Goal: Task Accomplishment & Management: Manage account settings

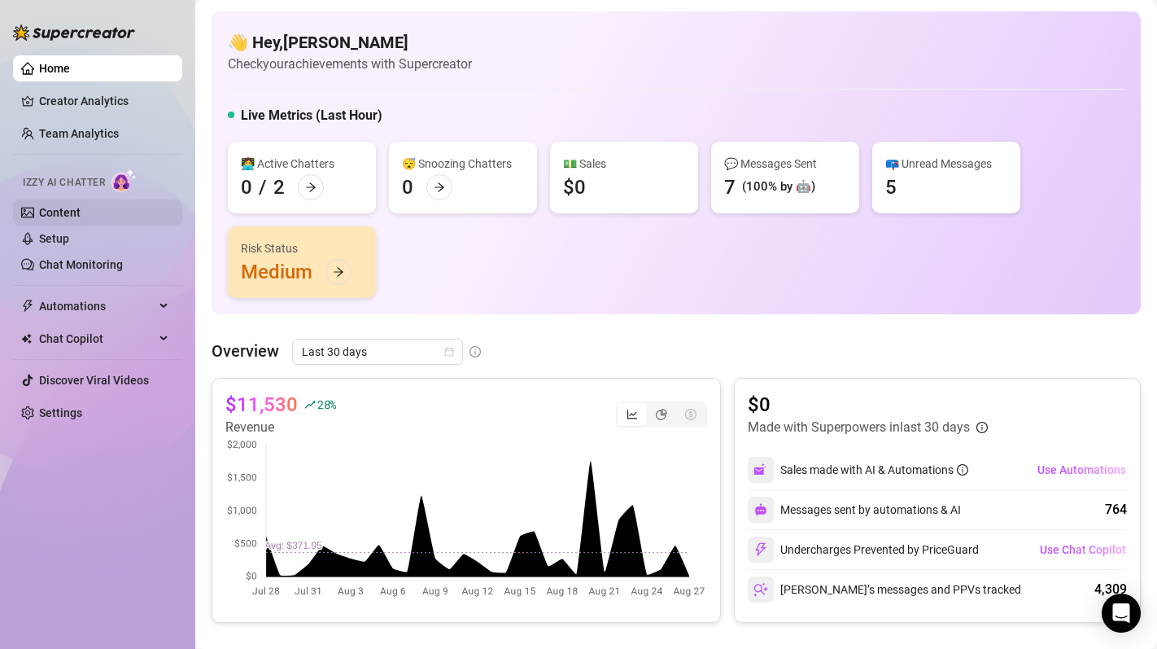
click at [81, 219] on link "Content" at bounding box center [60, 212] width 42 height 13
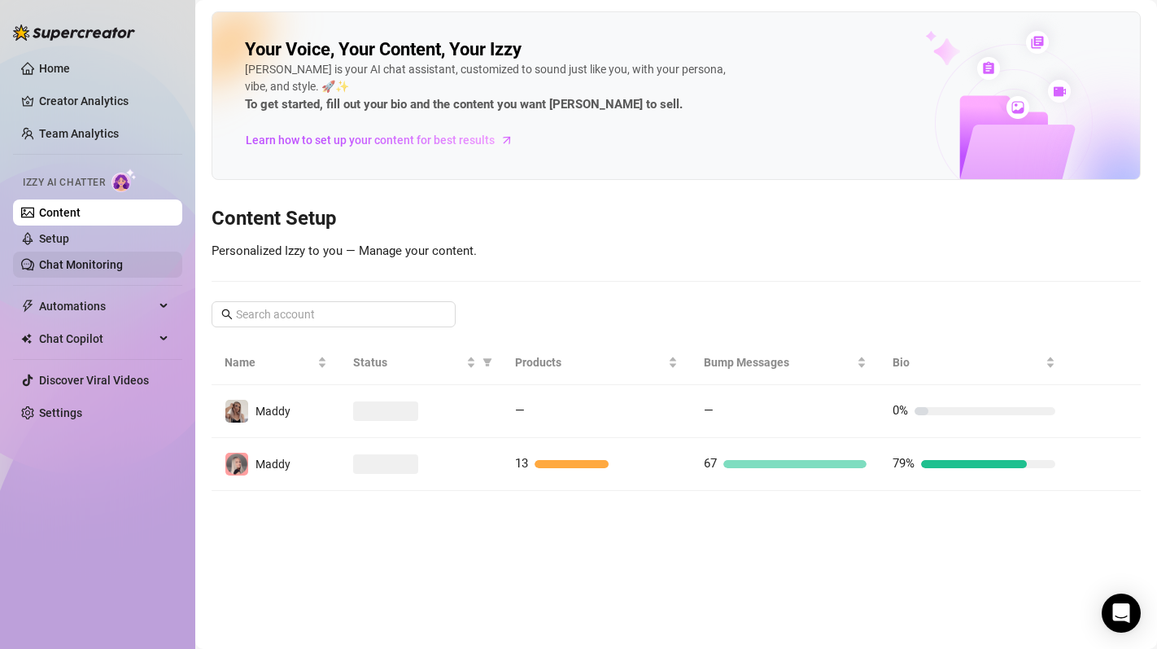
click at [116, 265] on link "Chat Monitoring" at bounding box center [81, 264] width 84 height 13
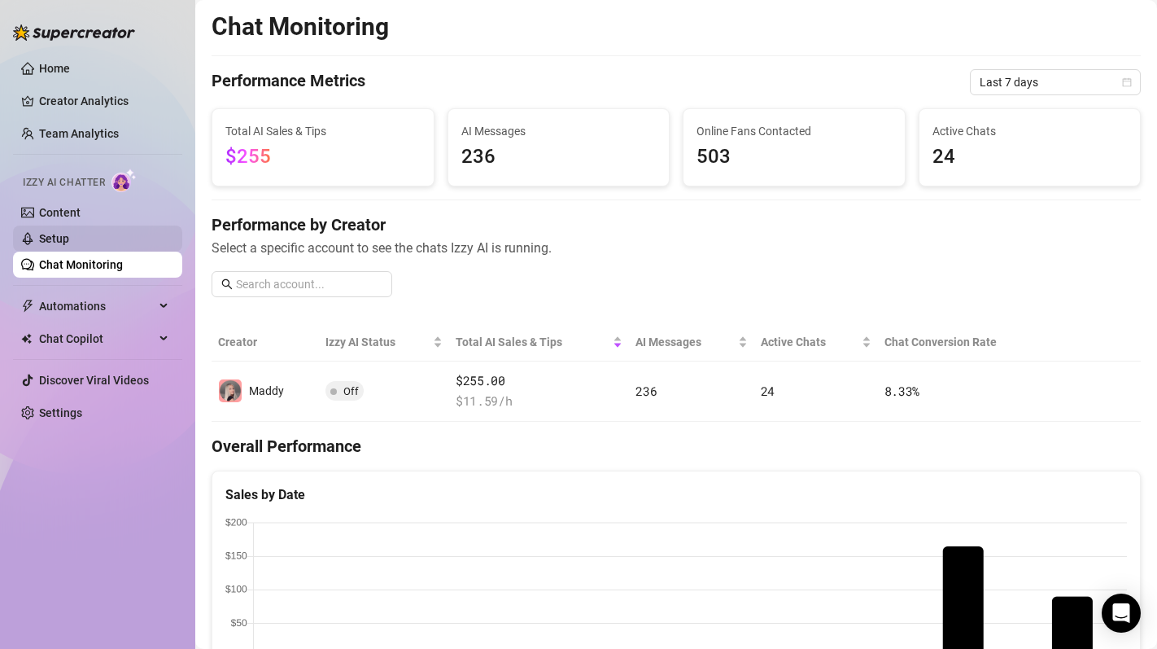
click at [69, 232] on link "Setup" at bounding box center [54, 238] width 30 height 13
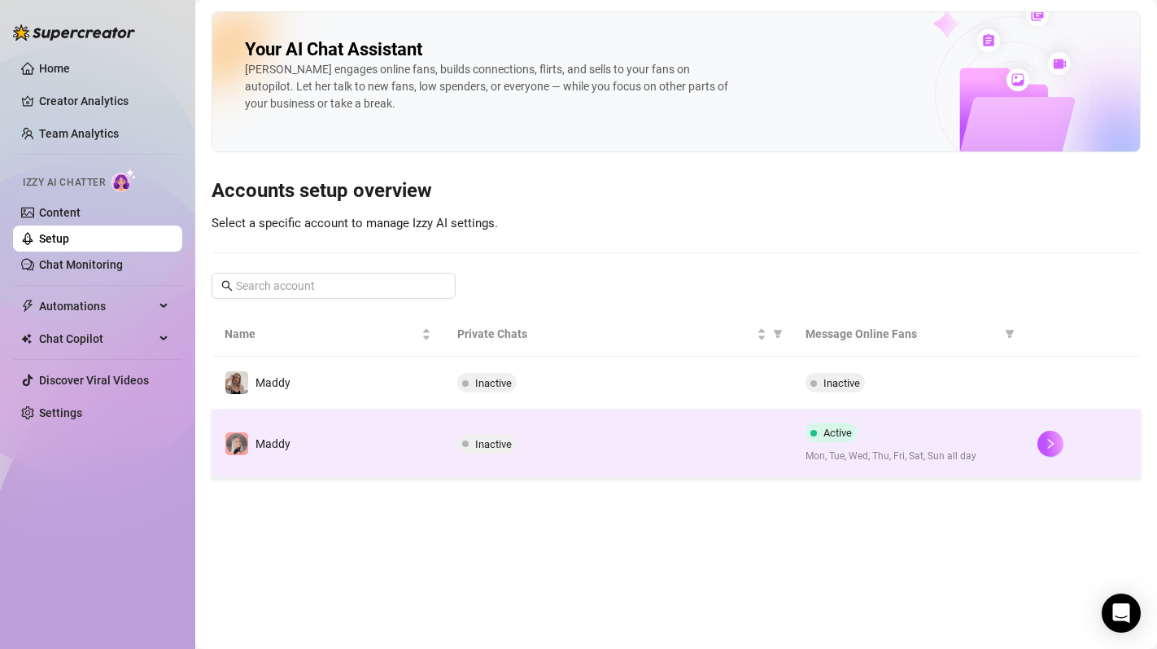
click at [295, 446] on td "Maddy" at bounding box center [328, 443] width 233 height 68
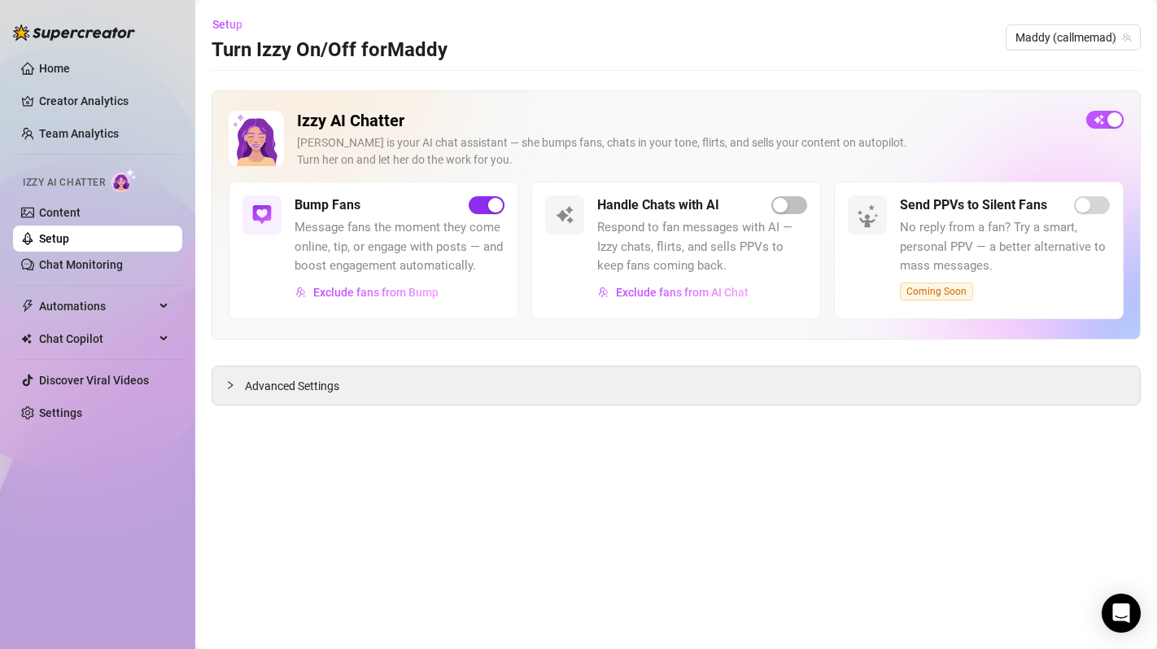
click at [479, 212] on span "button" at bounding box center [487, 205] width 36 height 18
click at [488, 202] on div "button" at bounding box center [495, 205] width 15 height 15
click at [413, 284] on button "Exclude fans from Bump" at bounding box center [367, 292] width 145 height 26
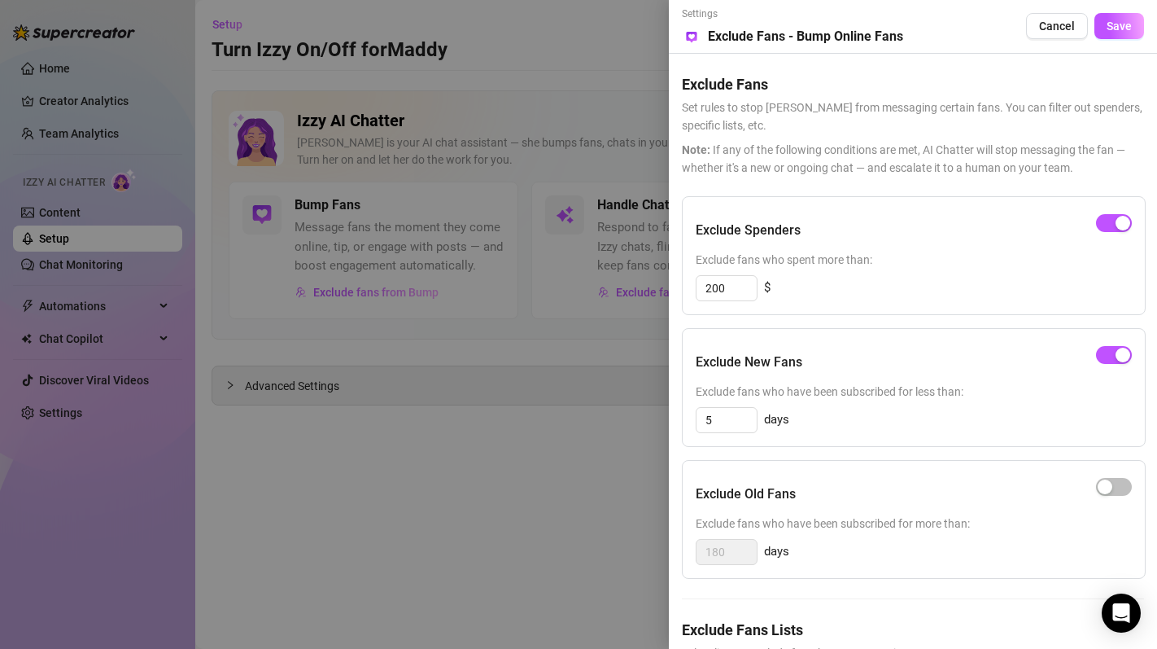
click at [584, 265] on div at bounding box center [578, 324] width 1157 height 649
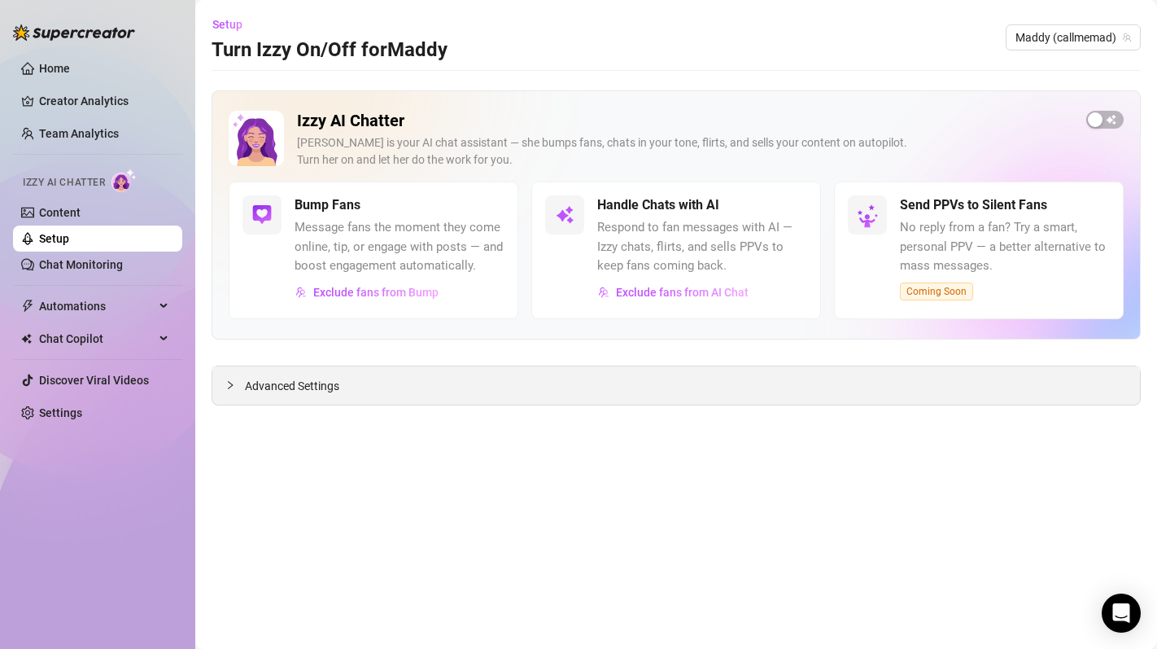
click at [415, 376] on div "Advanced Settings" at bounding box center [676, 385] width 928 height 38
click at [331, 403] on div "Advanced Settings" at bounding box center [676, 385] width 928 height 38
click at [298, 389] on span "Advanced Settings" at bounding box center [292, 386] width 94 height 18
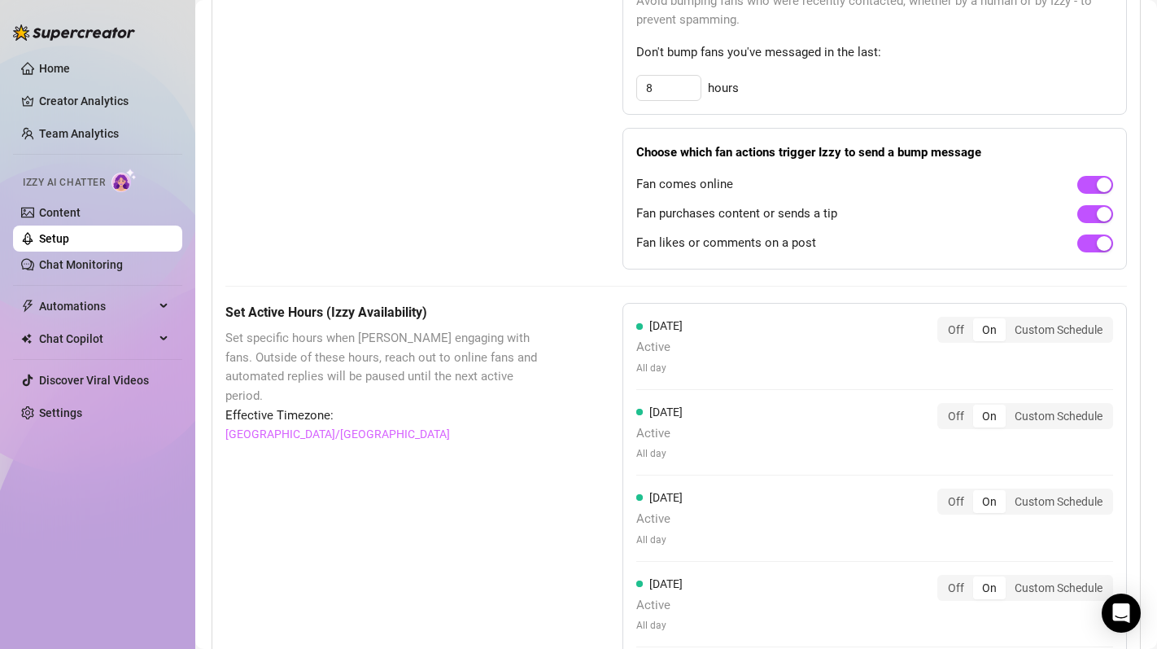
scroll to position [1046, 0]
click at [96, 262] on link "Chat Monitoring" at bounding box center [81, 264] width 84 height 13
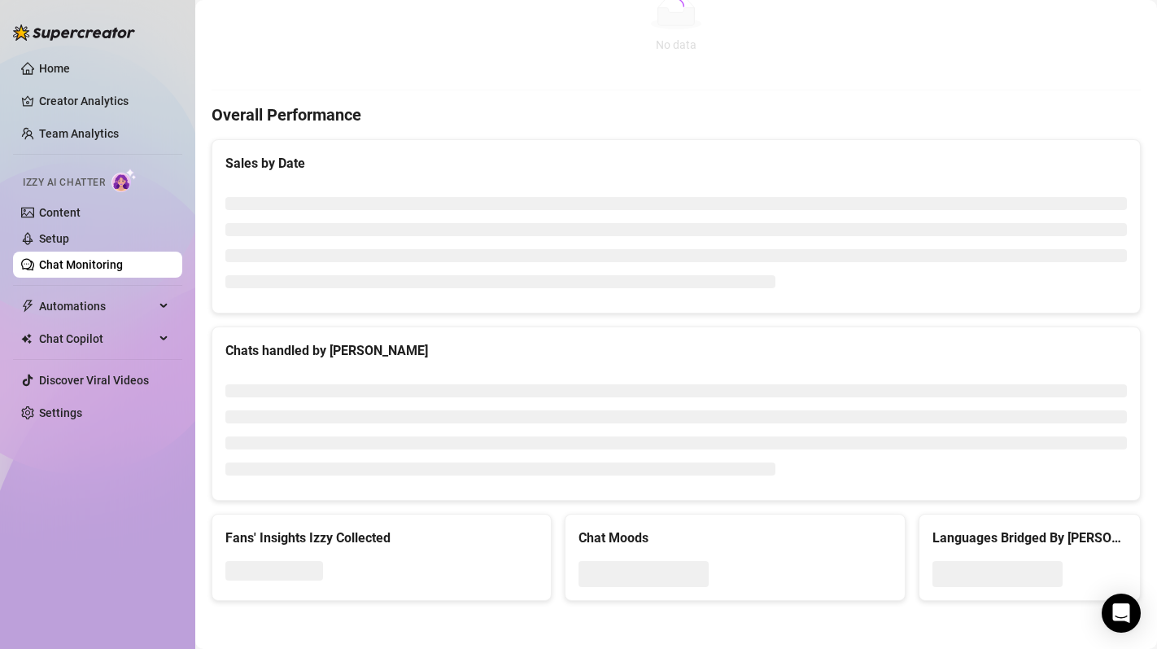
scroll to position [510, 0]
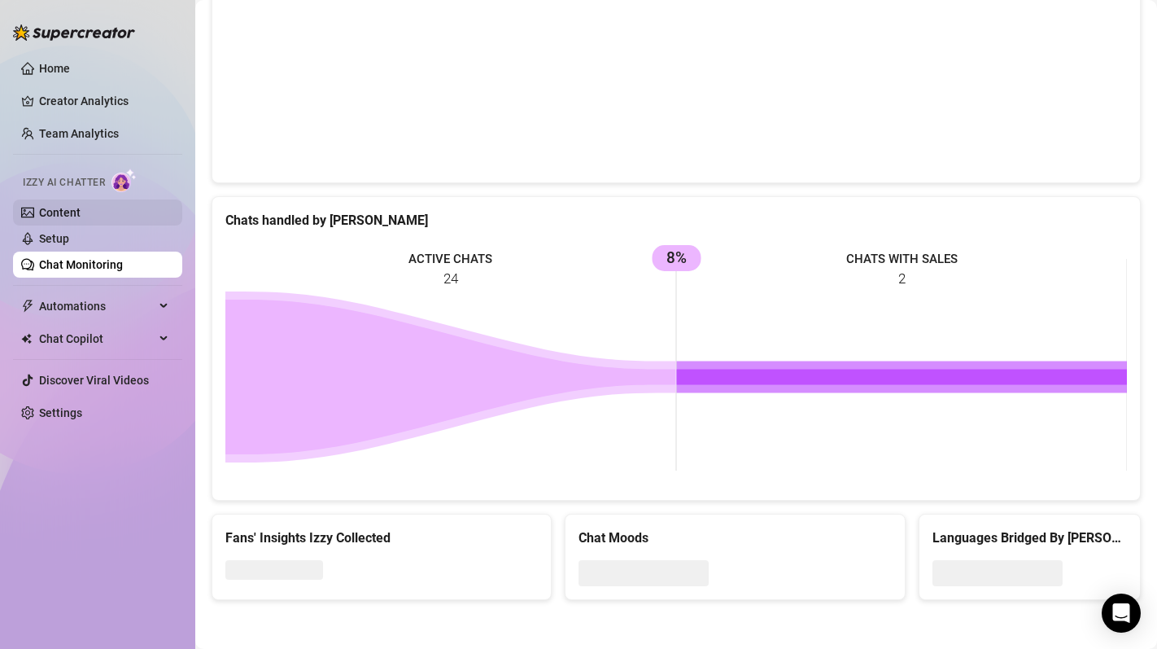
click at [81, 216] on link "Content" at bounding box center [60, 212] width 42 height 13
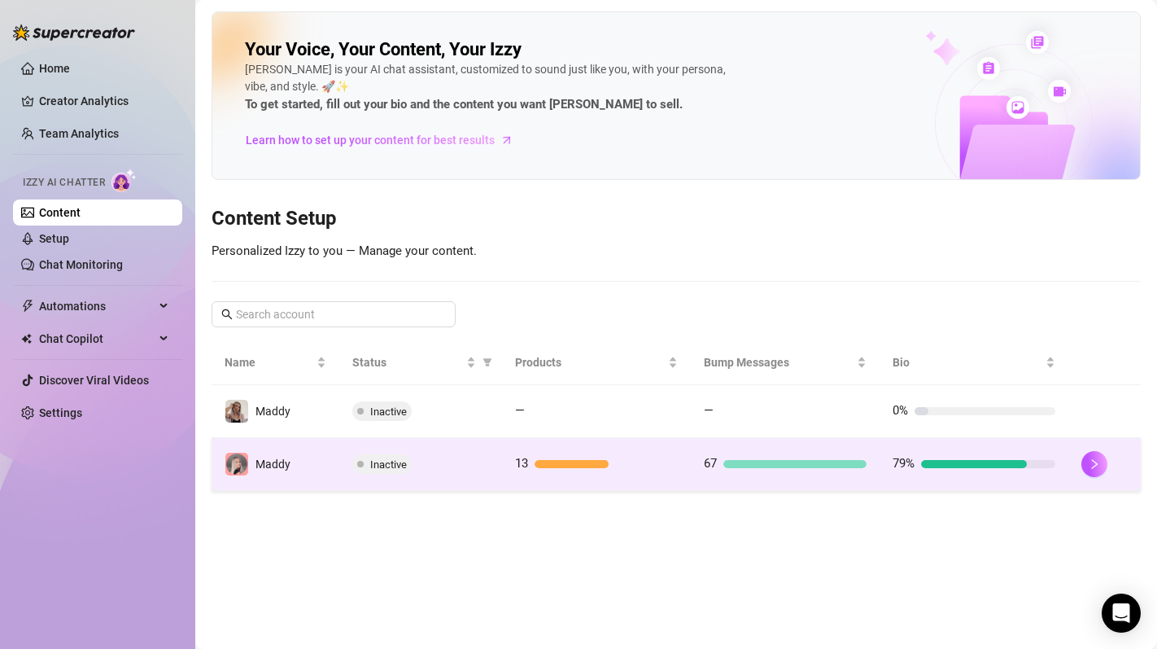
click at [413, 482] on td "Inactive" at bounding box center [420, 464] width 162 height 53
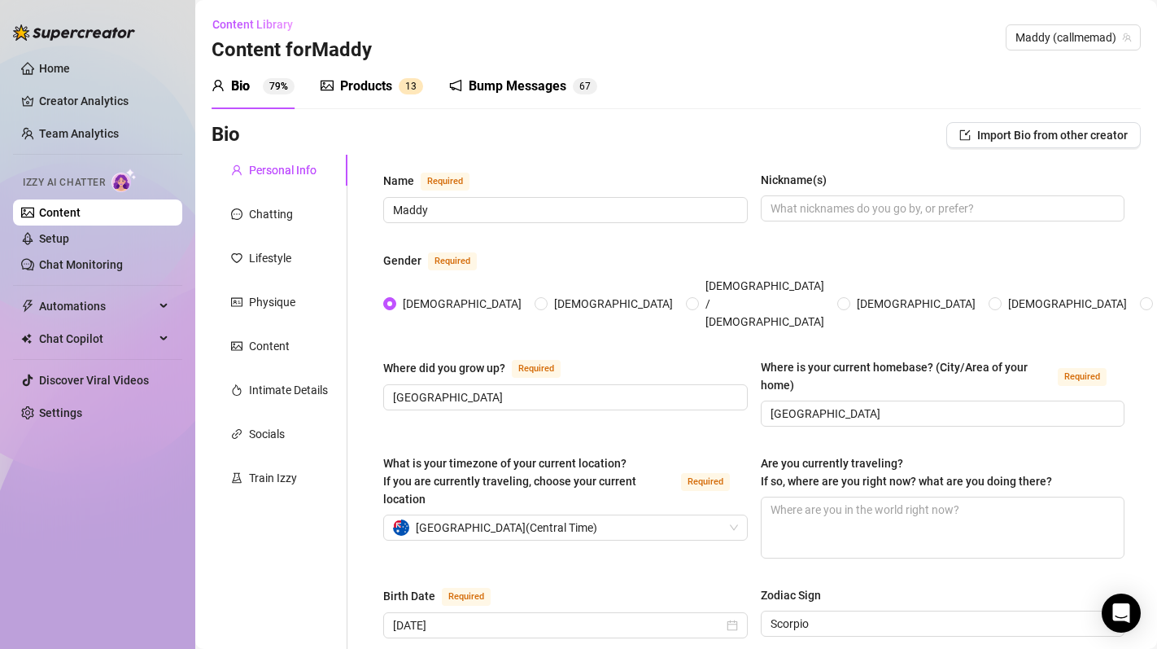
click at [500, 89] on div "Bump Messages" at bounding box center [518, 87] width 98 height 20
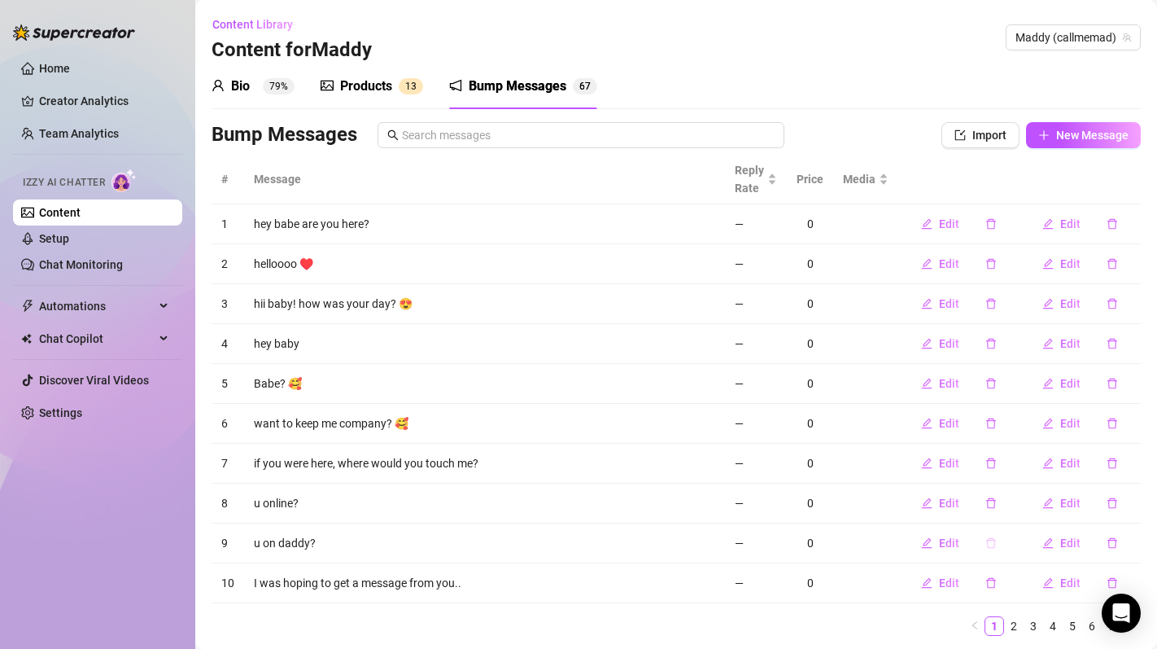
click at [1001, 544] on button "button" at bounding box center [991, 543] width 37 height 26
click at [1037, 505] on span "Yes" at bounding box center [1038, 500] width 20 height 13
click at [996, 594] on button "button" at bounding box center [991, 583] width 37 height 26
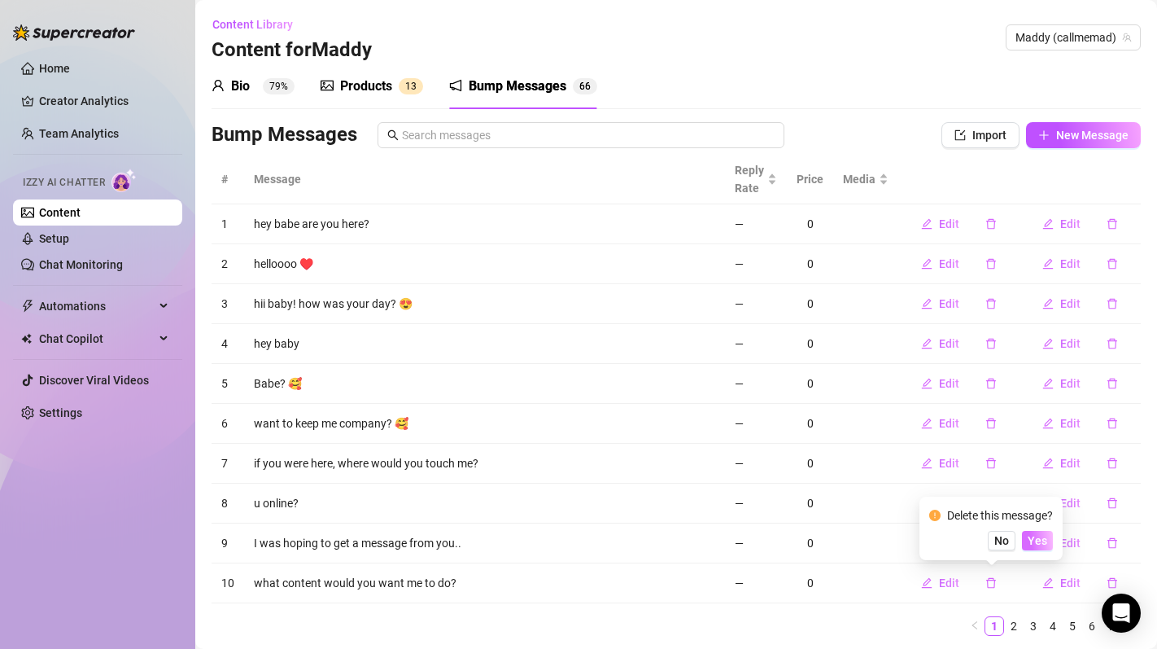
click at [1042, 545] on span "Yes" at bounding box center [1038, 540] width 20 height 13
click at [1017, 625] on link "2" at bounding box center [1014, 626] width 18 height 18
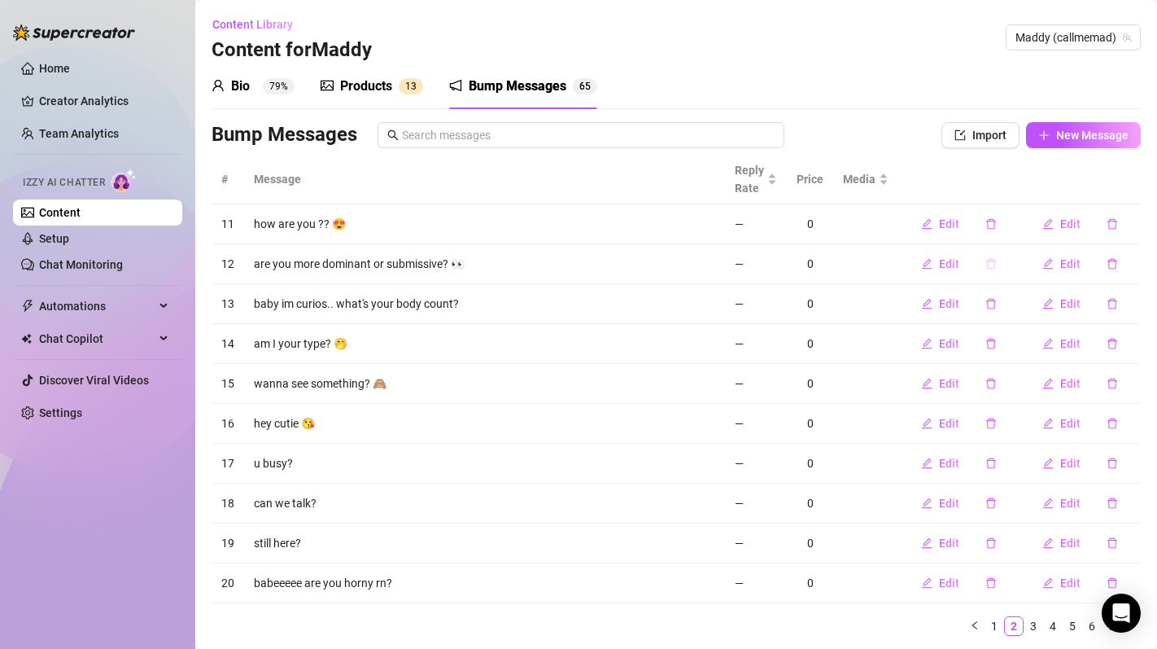
click at [991, 269] on icon "delete" at bounding box center [991, 263] width 11 height 11
click at [1040, 221] on span "Yes" at bounding box center [1038, 221] width 20 height 13
click at [995, 269] on icon "delete" at bounding box center [991, 263] width 11 height 11
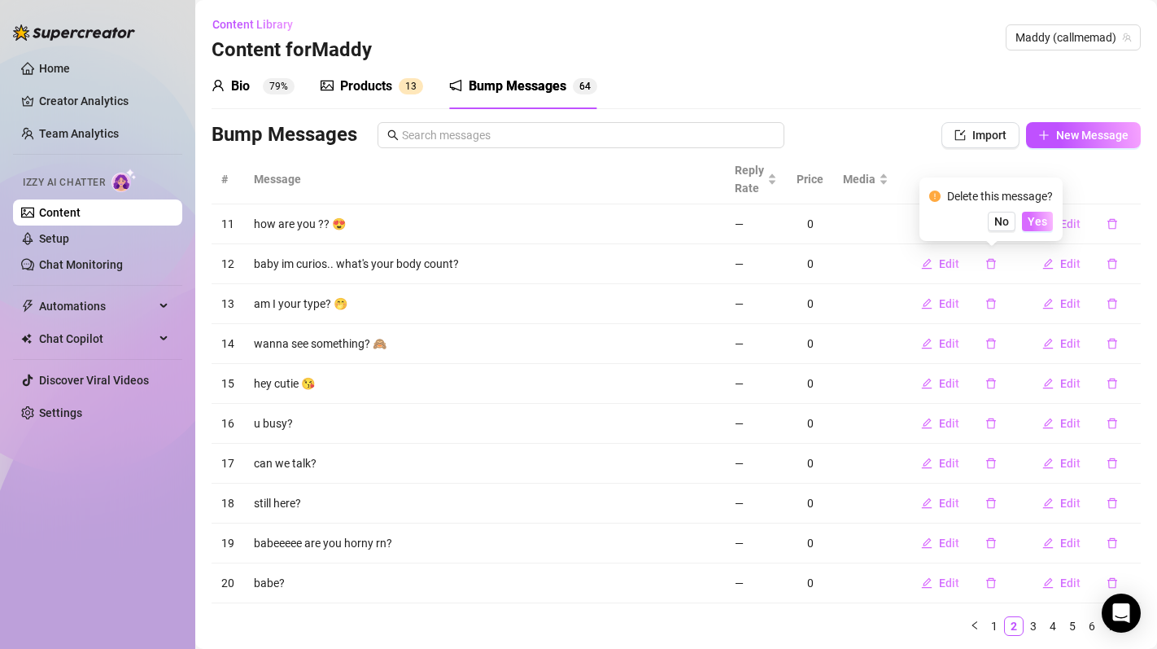
click at [1036, 230] on button "Yes" at bounding box center [1037, 222] width 31 height 20
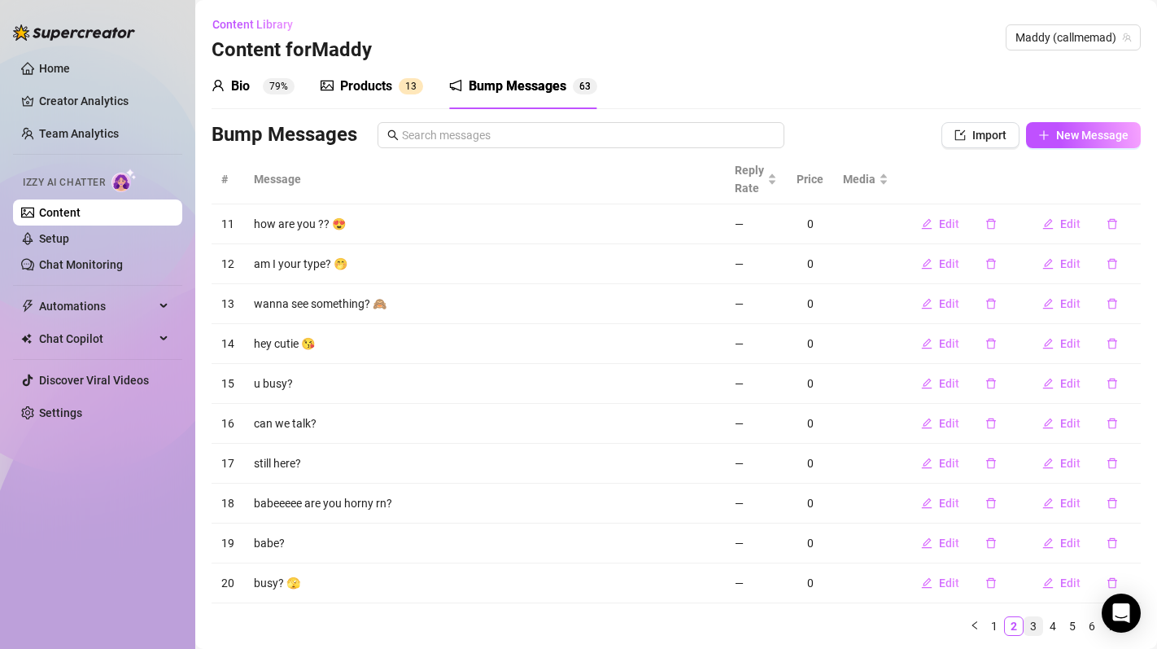
click at [1038, 628] on link "3" at bounding box center [1034, 626] width 18 height 18
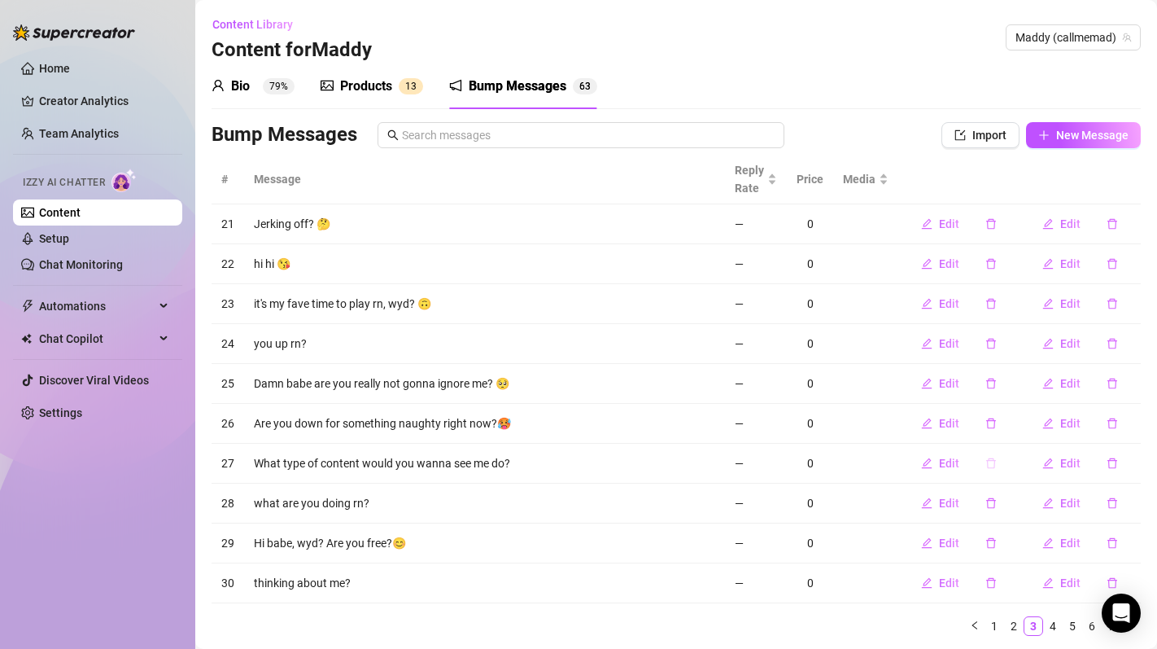
click at [991, 462] on icon "delete" at bounding box center [991, 462] width 11 height 11
click at [1048, 424] on span "Yes" at bounding box center [1038, 420] width 20 height 13
click at [1056, 628] on link "4" at bounding box center [1053, 626] width 18 height 18
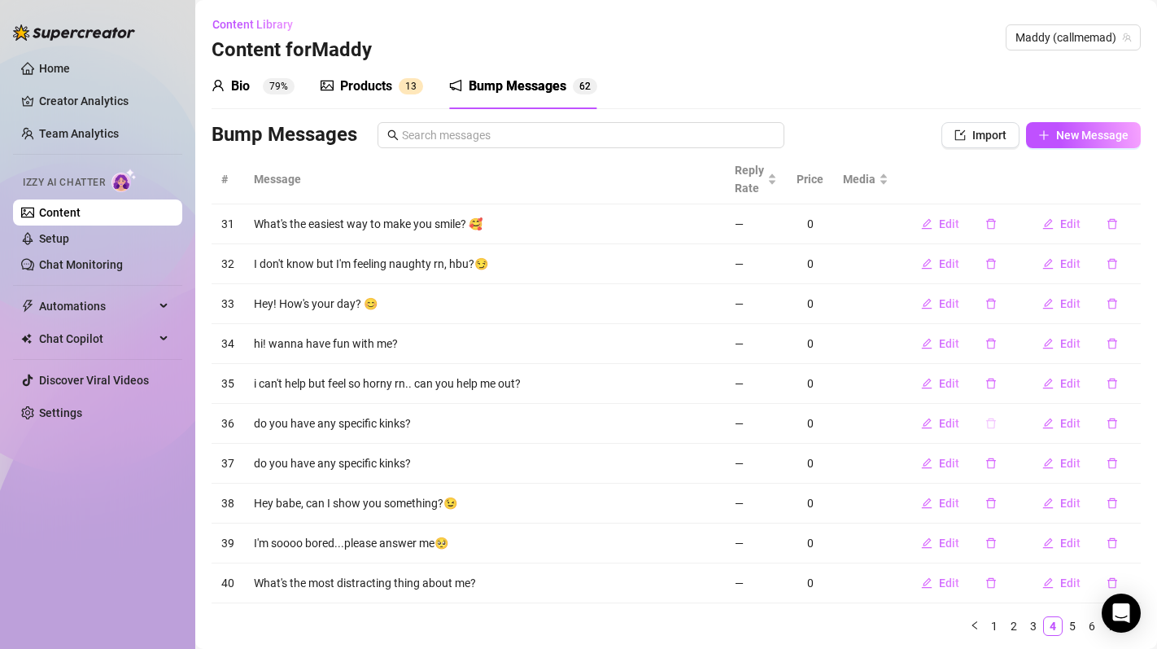
click at [991, 427] on icon "delete" at bounding box center [991, 423] width 11 height 11
click at [1037, 386] on span "Yes" at bounding box center [1038, 380] width 20 height 13
click at [991, 432] on button "button" at bounding box center [991, 423] width 37 height 26
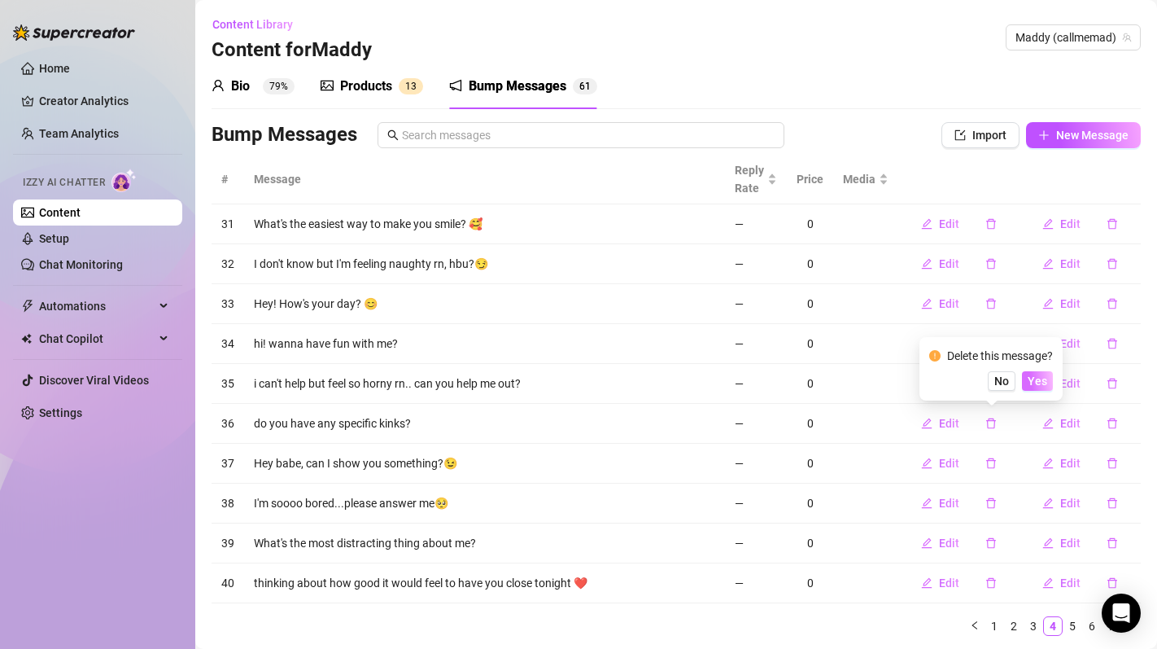
click at [1048, 377] on span "Yes" at bounding box center [1038, 380] width 20 height 13
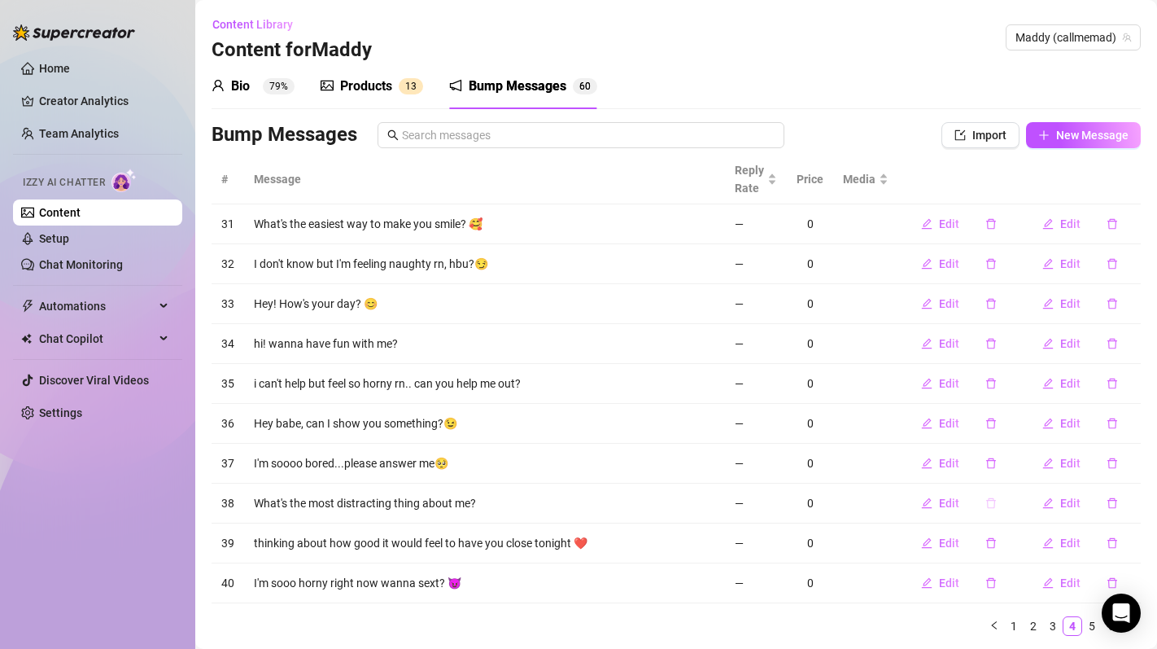
click at [995, 506] on icon "delete" at bounding box center [992, 503] width 10 height 11
click at [1040, 470] on div "Delete this message? No Yes" at bounding box center [991, 448] width 143 height 63
click at [1039, 457] on span "Yes" at bounding box center [1038, 460] width 20 height 13
click at [999, 507] on button "button" at bounding box center [991, 503] width 37 height 26
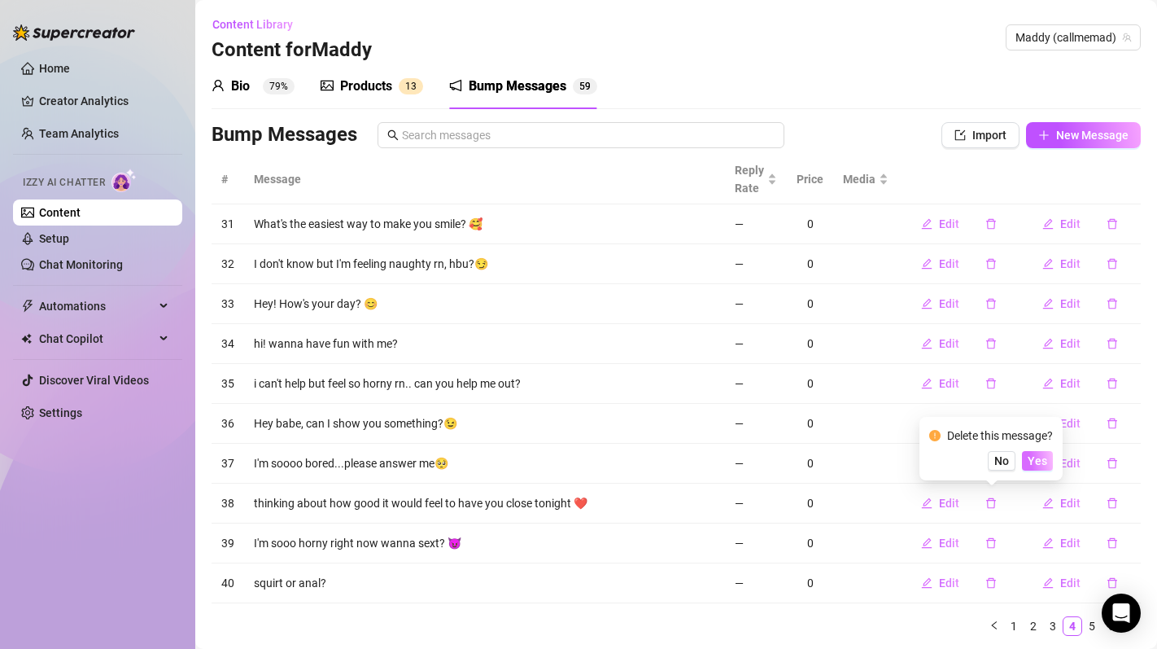
click at [1039, 466] on span "Yes" at bounding box center [1038, 460] width 20 height 13
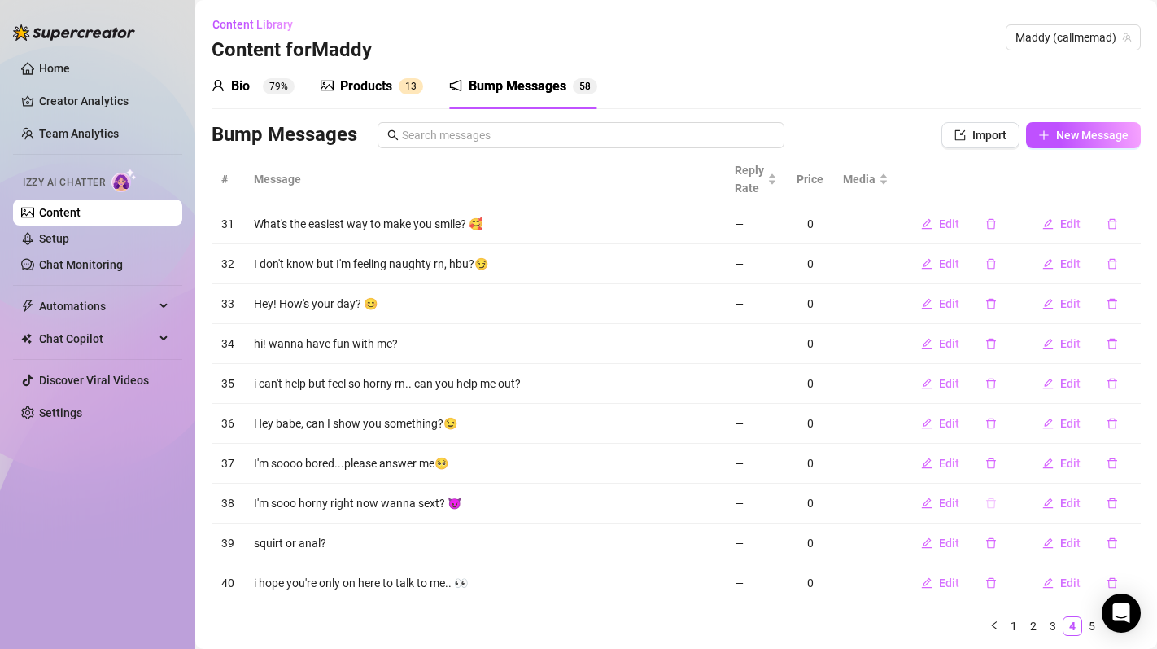
click at [993, 506] on icon "delete" at bounding box center [991, 502] width 11 height 11
click at [1037, 466] on span "Yes" at bounding box center [1038, 460] width 20 height 13
click at [995, 498] on icon "delete" at bounding box center [991, 502] width 11 height 11
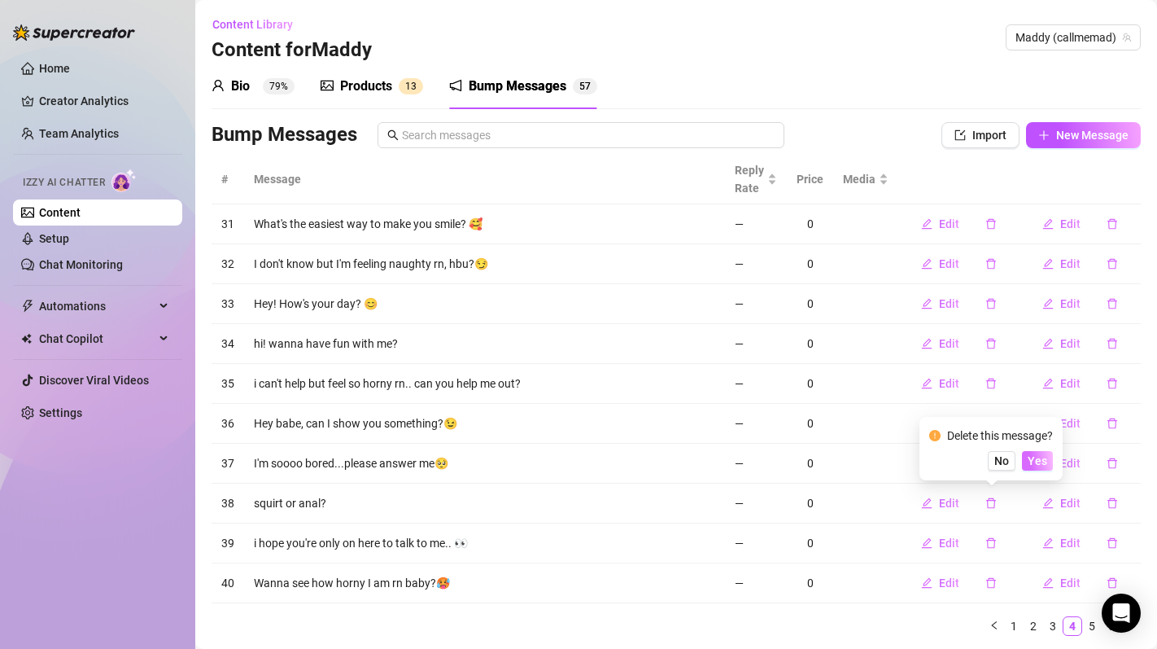
click at [1040, 466] on span "Yes" at bounding box center [1038, 460] width 20 height 13
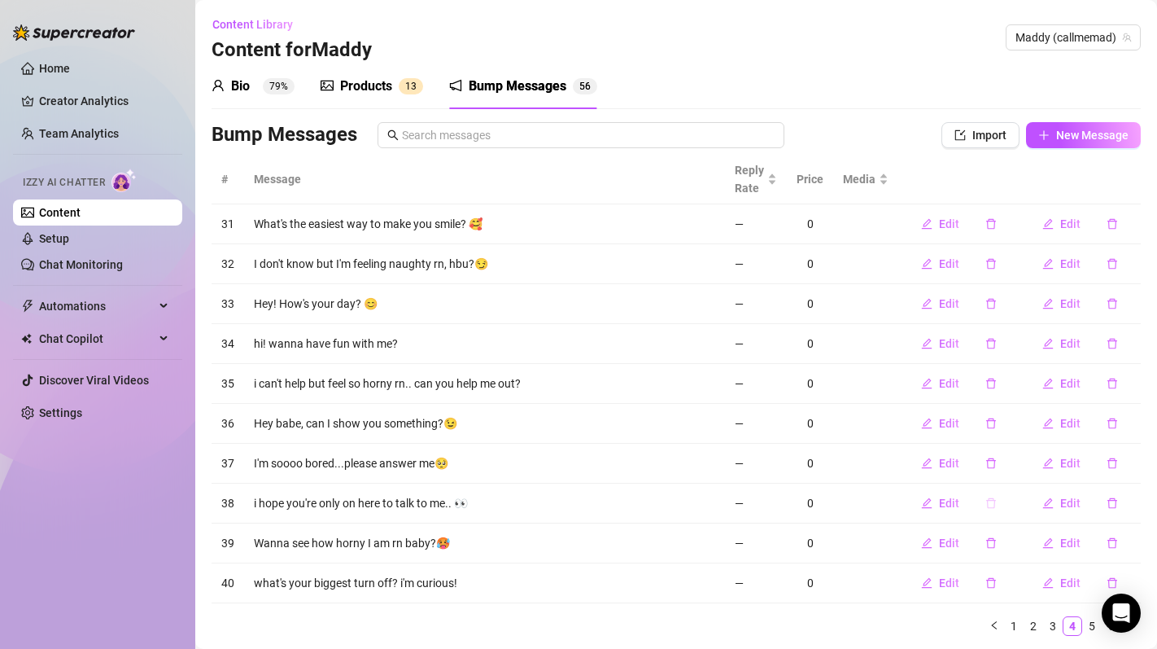
click at [991, 504] on icon "delete" at bounding box center [991, 502] width 11 height 11
click at [1031, 469] on button "Yes" at bounding box center [1037, 461] width 31 height 20
click at [989, 502] on icon "delete" at bounding box center [992, 503] width 10 height 11
click at [899, 492] on td at bounding box center [865, 503] width 65 height 40
click at [988, 544] on icon "delete" at bounding box center [992, 543] width 10 height 11
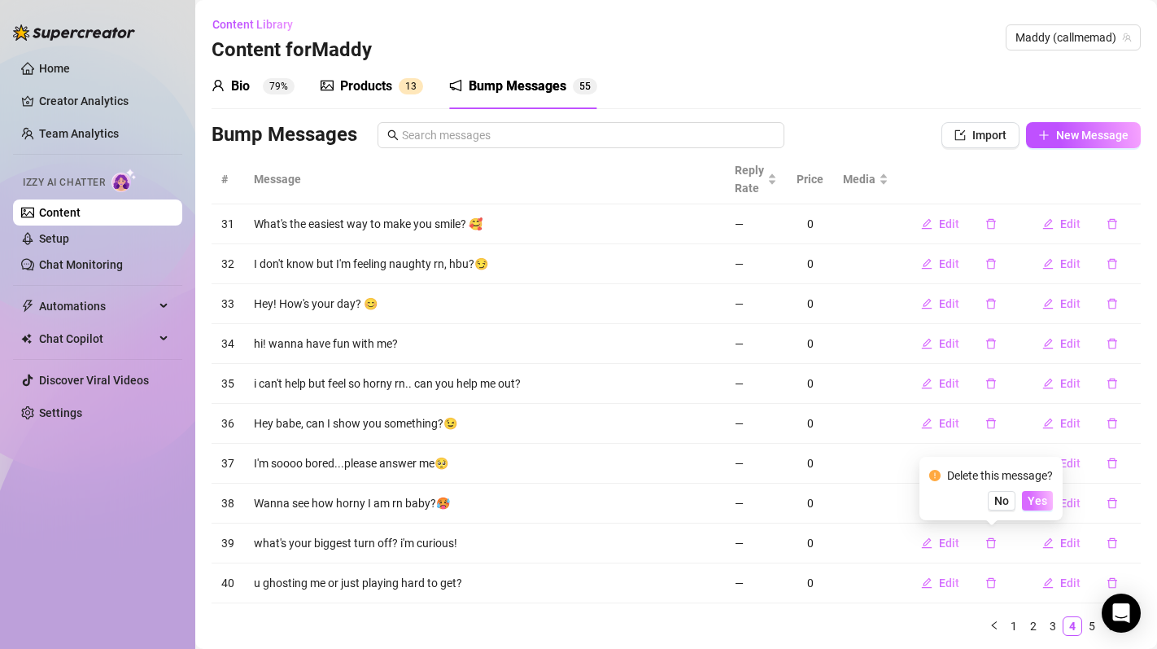
click at [1039, 501] on span "Yes" at bounding box center [1038, 500] width 20 height 13
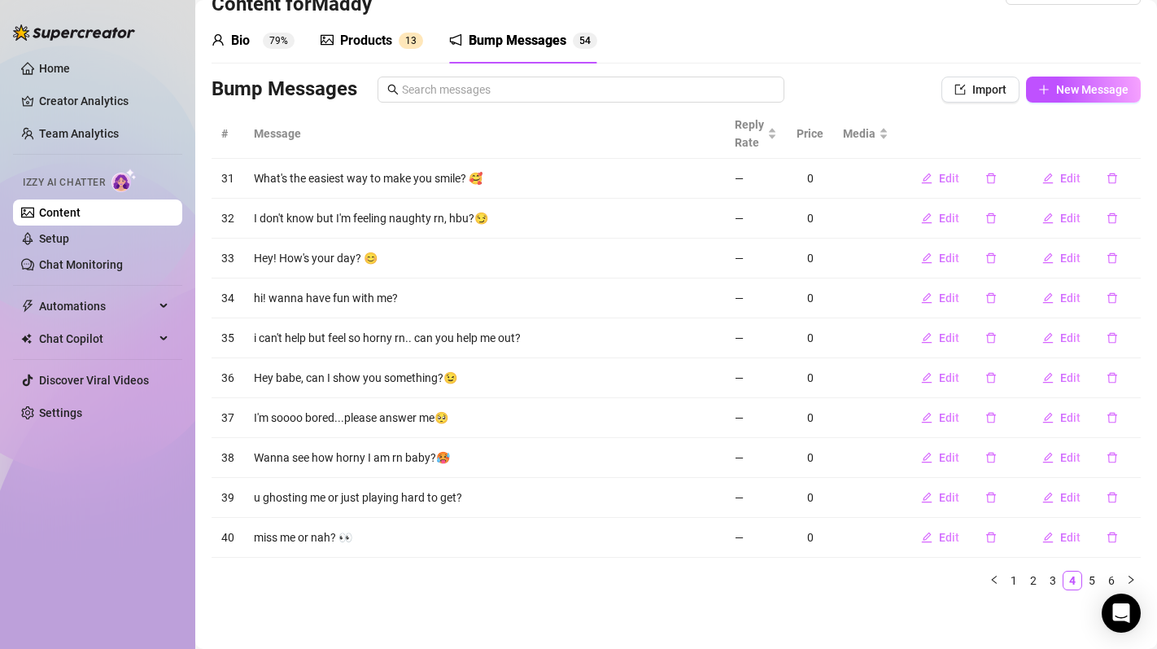
scroll to position [49, 0]
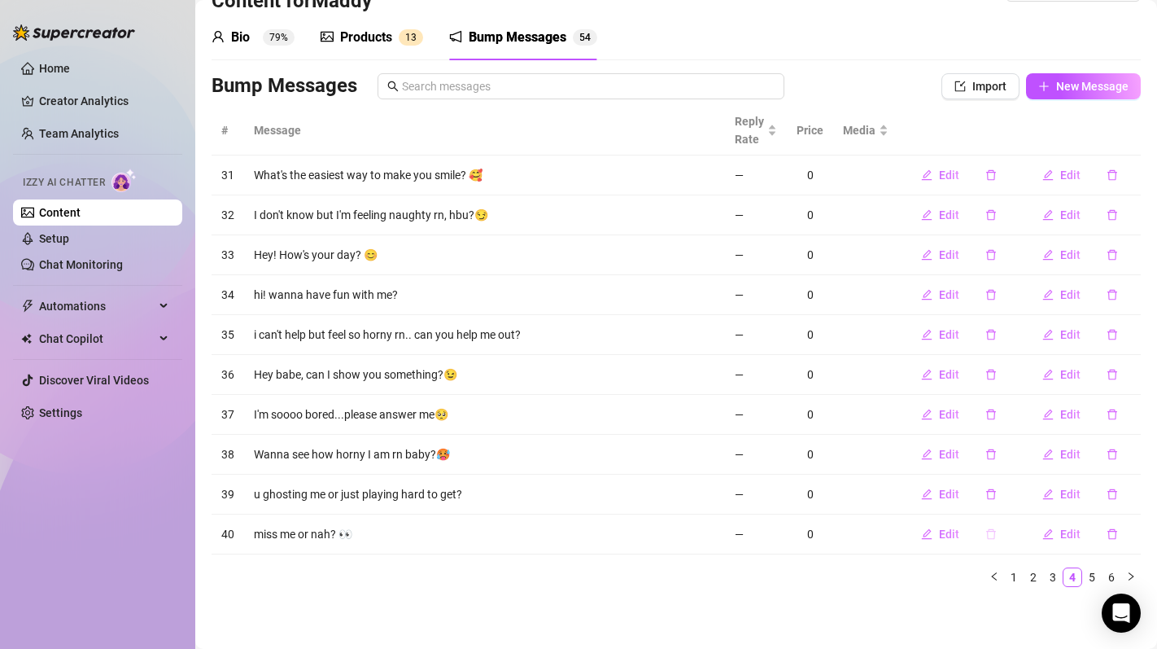
click at [994, 532] on icon "delete" at bounding box center [991, 533] width 11 height 11
click at [1044, 490] on span "Yes" at bounding box center [1038, 491] width 20 height 13
click at [994, 537] on icon "delete" at bounding box center [991, 533] width 11 height 11
click at [1033, 496] on span "Yes" at bounding box center [1038, 491] width 20 height 13
click at [991, 542] on button "button" at bounding box center [991, 534] width 37 height 26
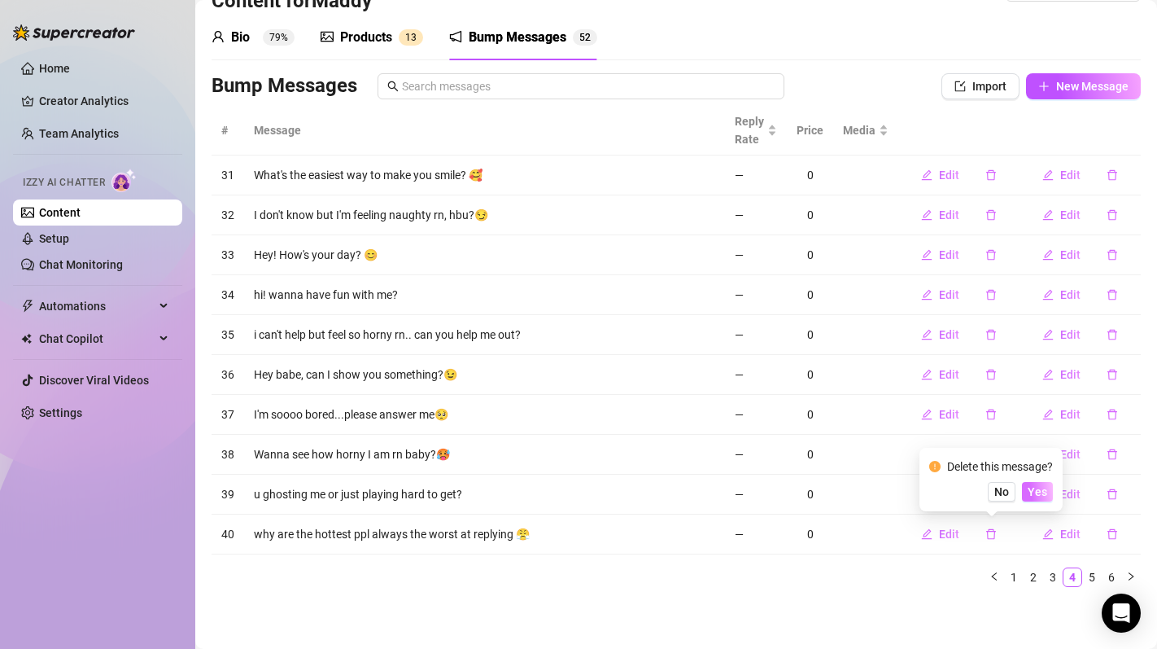
click at [1043, 491] on span "Yes" at bounding box center [1038, 491] width 20 height 13
click at [992, 536] on icon "delete" at bounding box center [991, 533] width 11 height 11
click at [1021, 537] on td "Edit" at bounding box center [1080, 534] width 121 height 40
click at [1100, 573] on link "5" at bounding box center [1092, 577] width 18 height 18
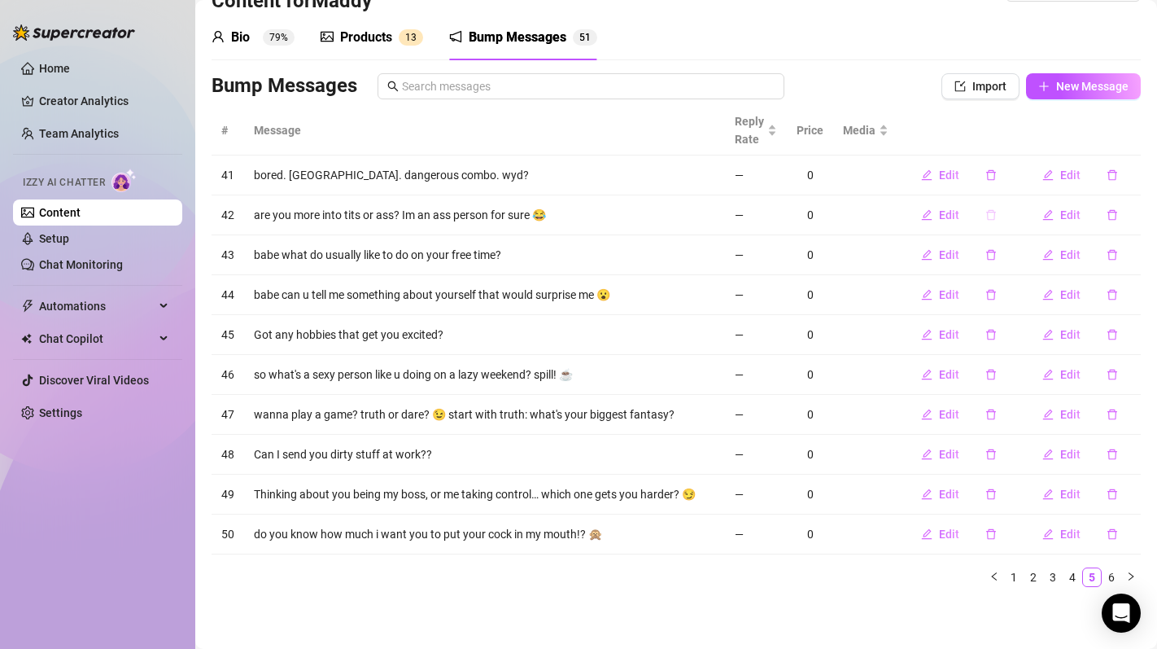
click at [991, 220] on icon "delete" at bounding box center [992, 215] width 10 height 11
click at [1042, 175] on span "Yes" at bounding box center [1038, 172] width 20 height 13
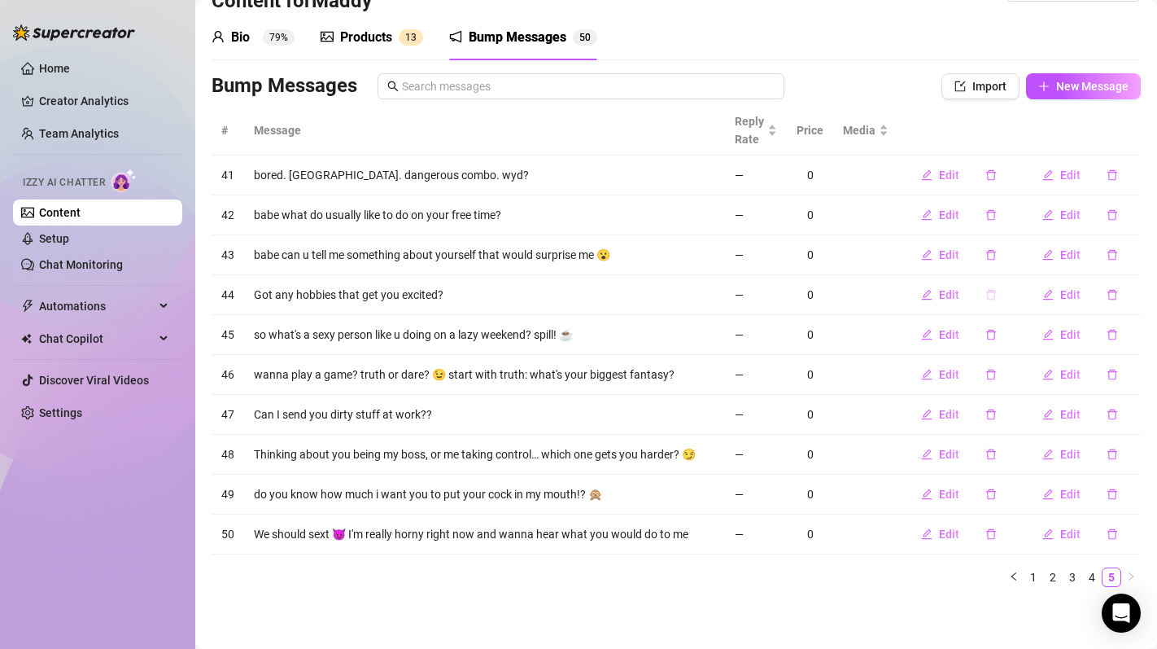
click at [991, 293] on icon "delete" at bounding box center [991, 294] width 11 height 11
click at [1048, 252] on span "Yes" at bounding box center [1038, 252] width 20 height 13
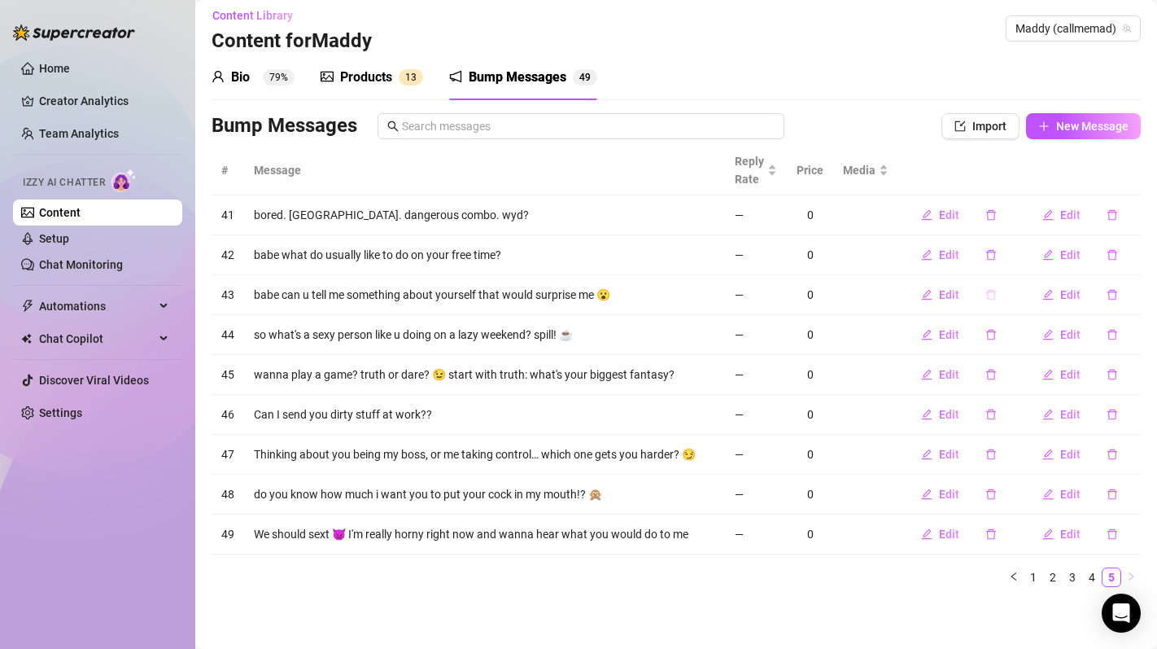
click at [993, 295] on icon "delete" at bounding box center [991, 294] width 11 height 11
click at [1032, 259] on button "Yes" at bounding box center [1037, 253] width 31 height 20
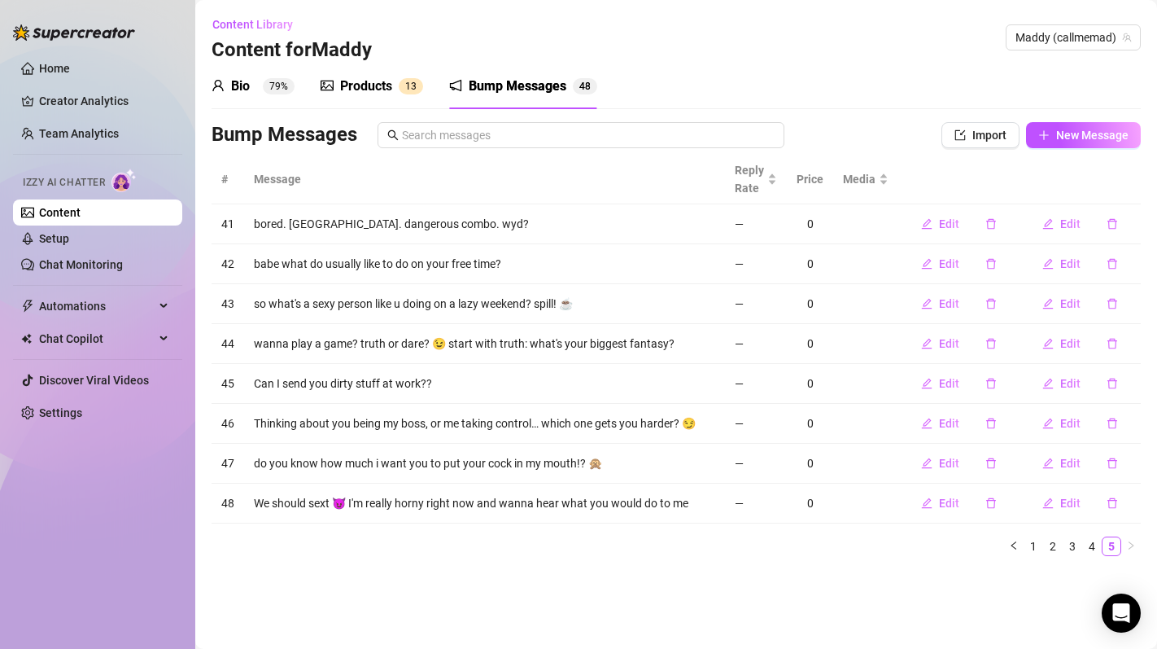
scroll to position [0, 0]
click at [997, 300] on icon "delete" at bounding box center [991, 303] width 11 height 11
click at [1045, 258] on span "Yes" at bounding box center [1038, 261] width 20 height 13
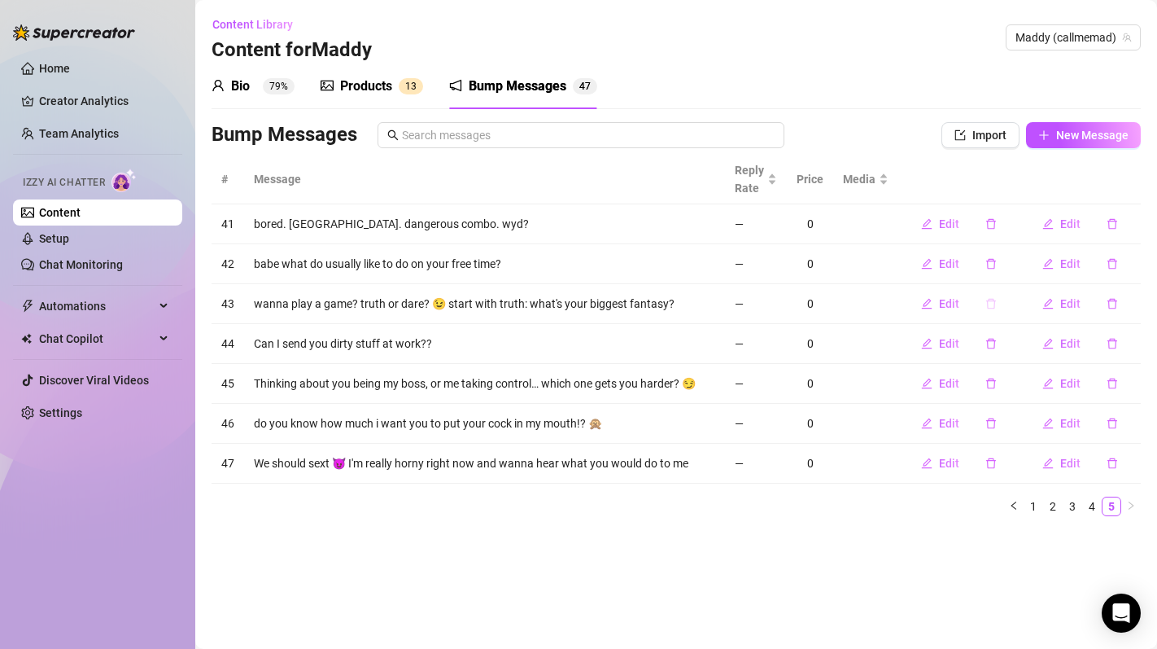
click at [995, 305] on icon "delete" at bounding box center [991, 303] width 11 height 11
click at [1039, 260] on span "Yes" at bounding box center [1038, 261] width 20 height 13
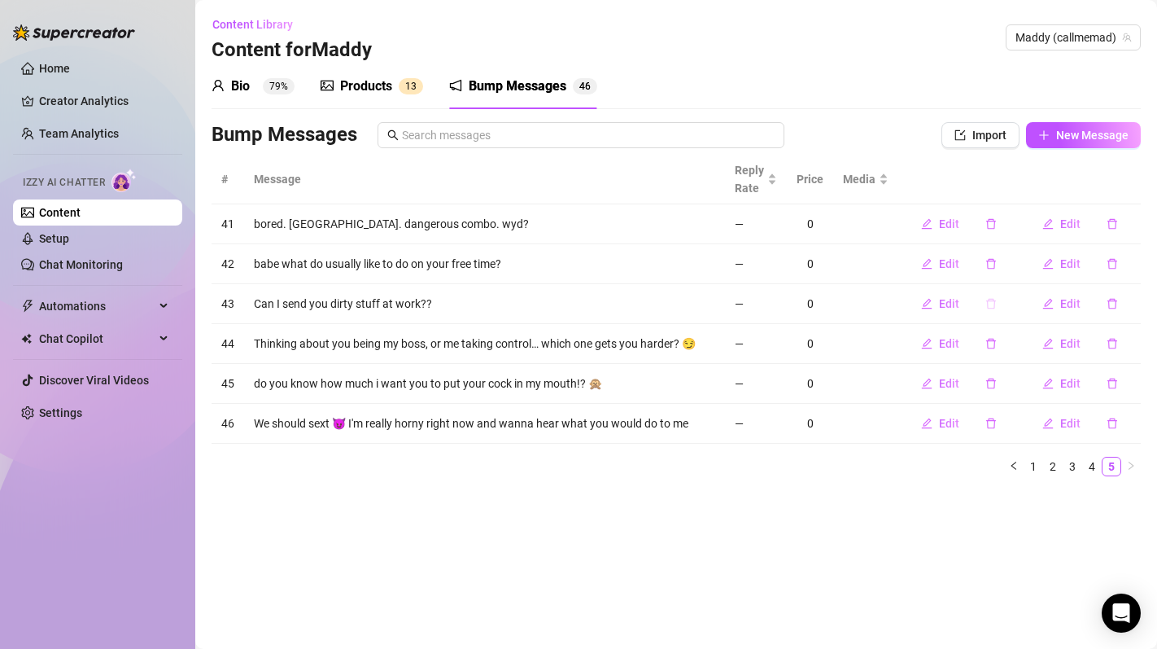
click at [993, 308] on icon "delete" at bounding box center [992, 304] width 10 height 11
click at [1038, 267] on span "Yes" at bounding box center [1038, 261] width 20 height 13
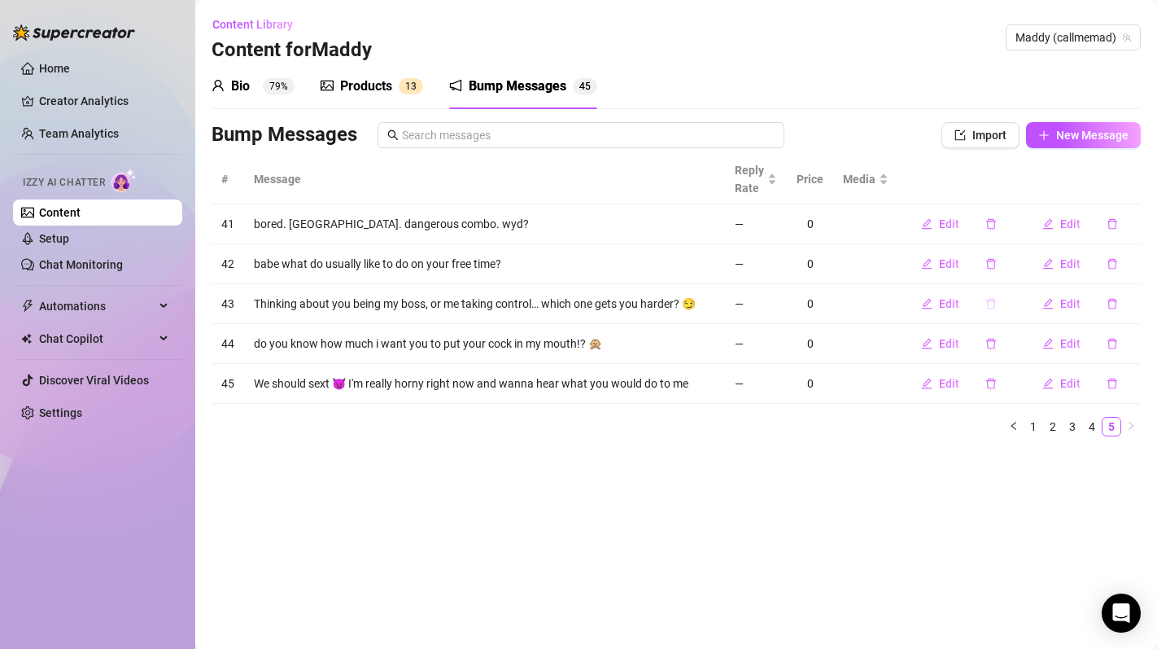
click at [990, 308] on icon "delete" at bounding box center [991, 303] width 11 height 11
click at [1031, 269] on button "Yes" at bounding box center [1037, 262] width 31 height 20
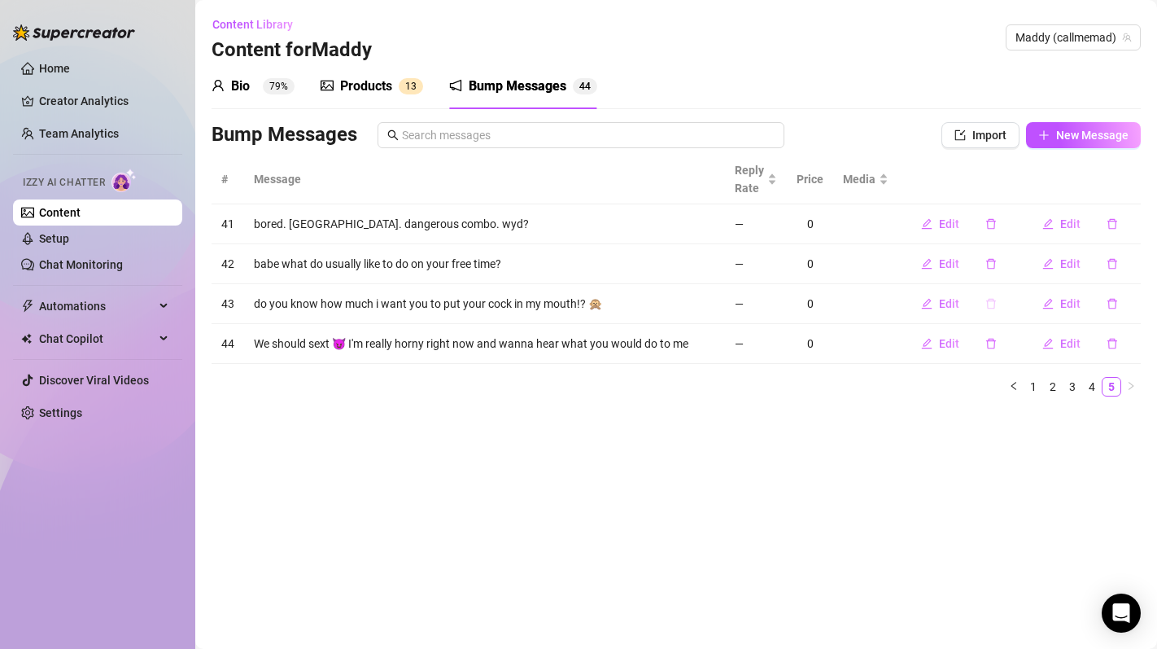
click at [994, 308] on icon "delete" at bounding box center [992, 304] width 10 height 11
click at [1045, 263] on span "Yes" at bounding box center [1038, 261] width 20 height 13
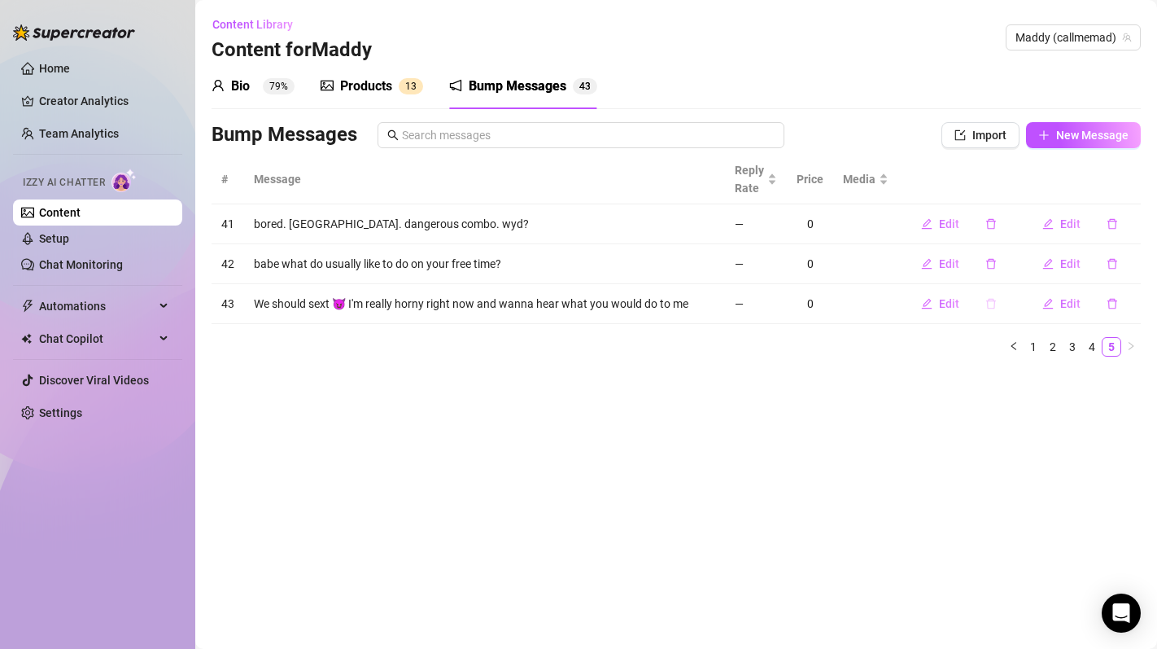
click at [998, 307] on button "button" at bounding box center [991, 304] width 37 height 26
click at [1041, 258] on span "Yes" at bounding box center [1038, 261] width 20 height 13
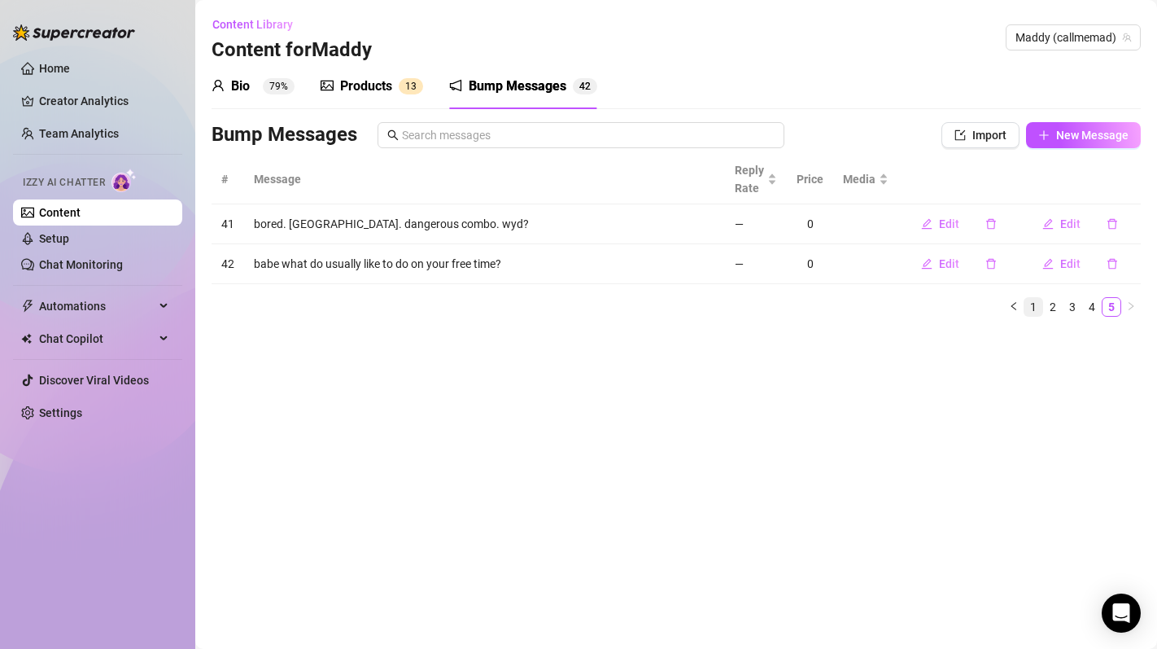
click at [1034, 309] on link "1" at bounding box center [1034, 307] width 18 height 18
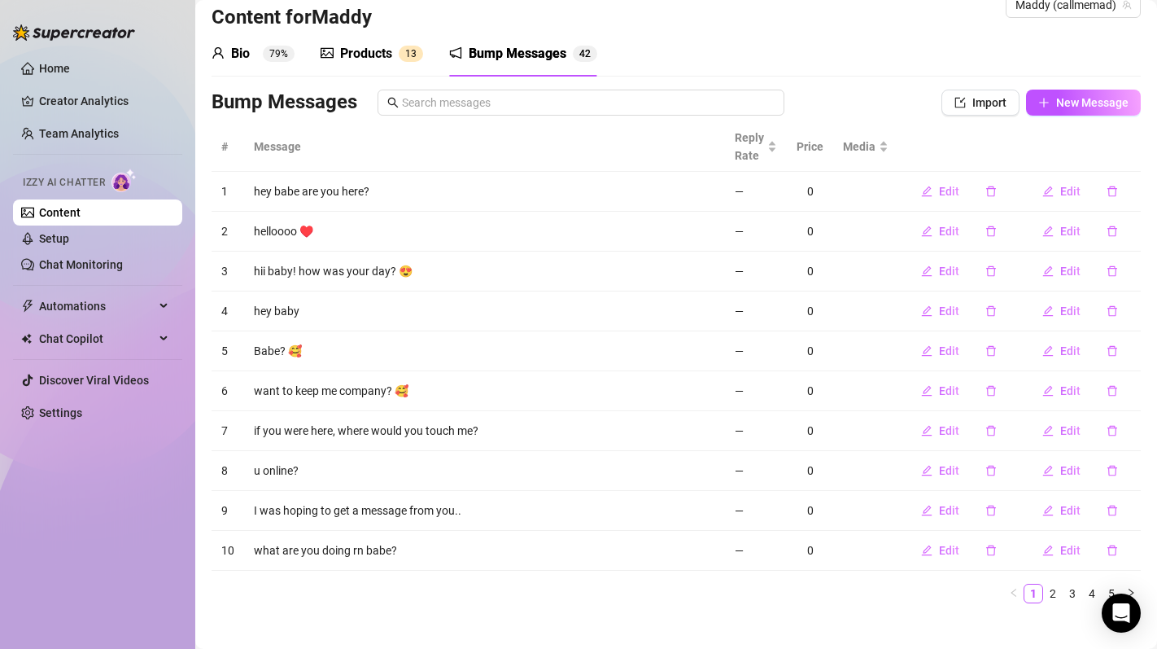
scroll to position [49, 0]
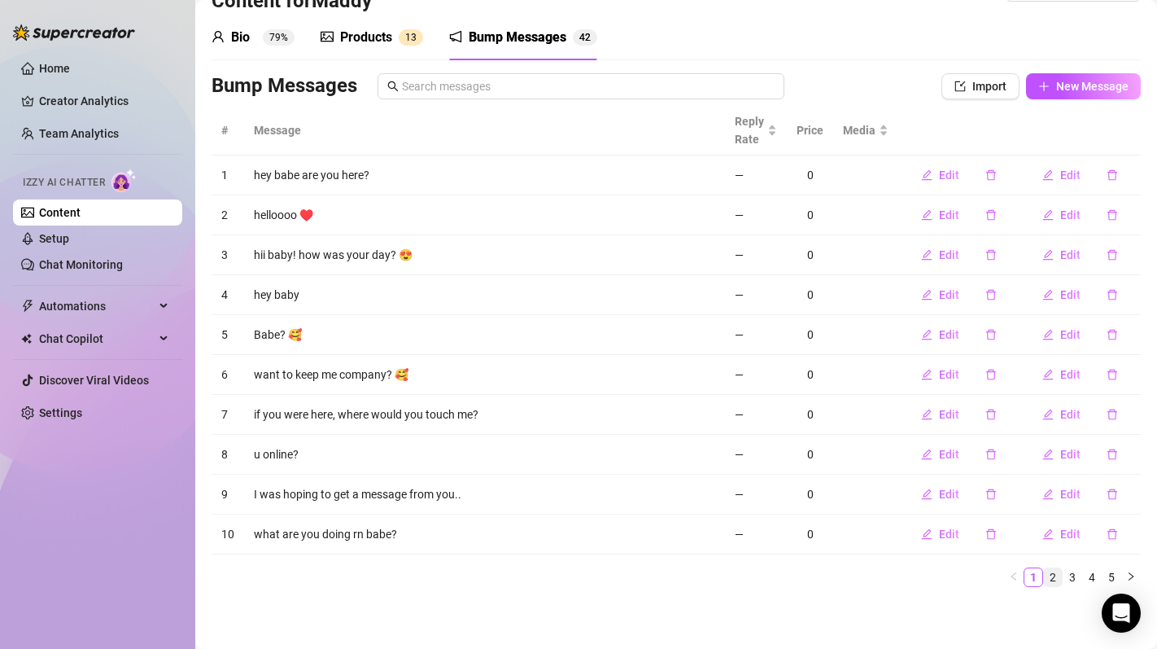
click at [1052, 580] on link "2" at bounding box center [1053, 577] width 18 height 18
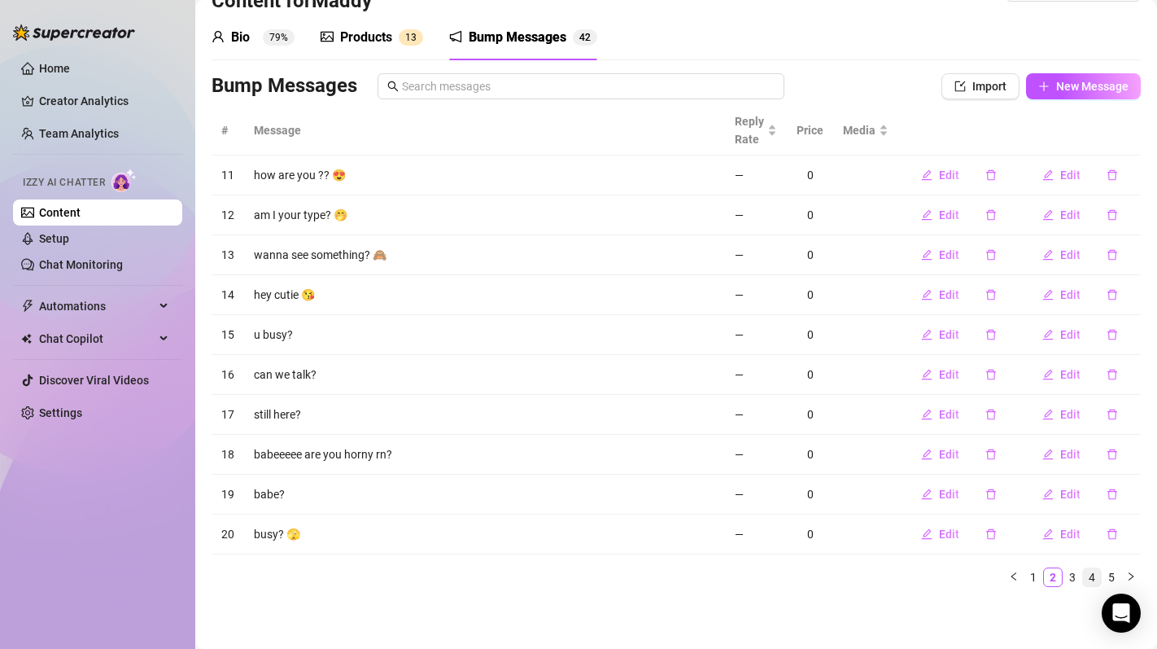
click at [1083, 578] on li "4" at bounding box center [1093, 577] width 20 height 20
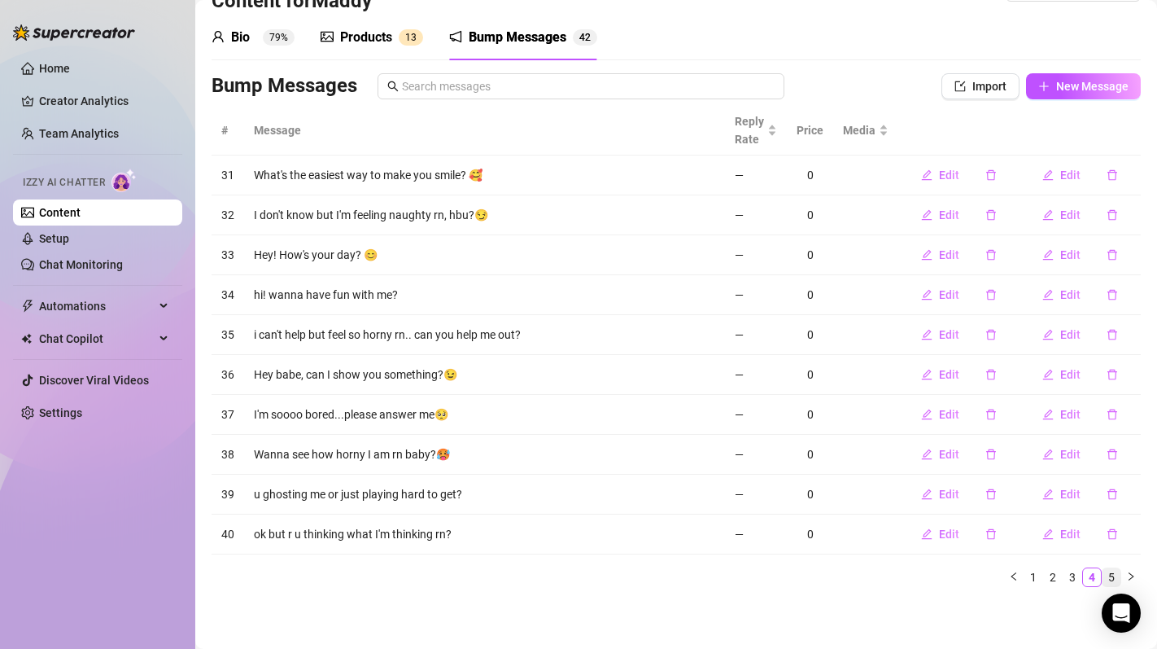
click at [1106, 584] on link "5" at bounding box center [1112, 577] width 18 height 18
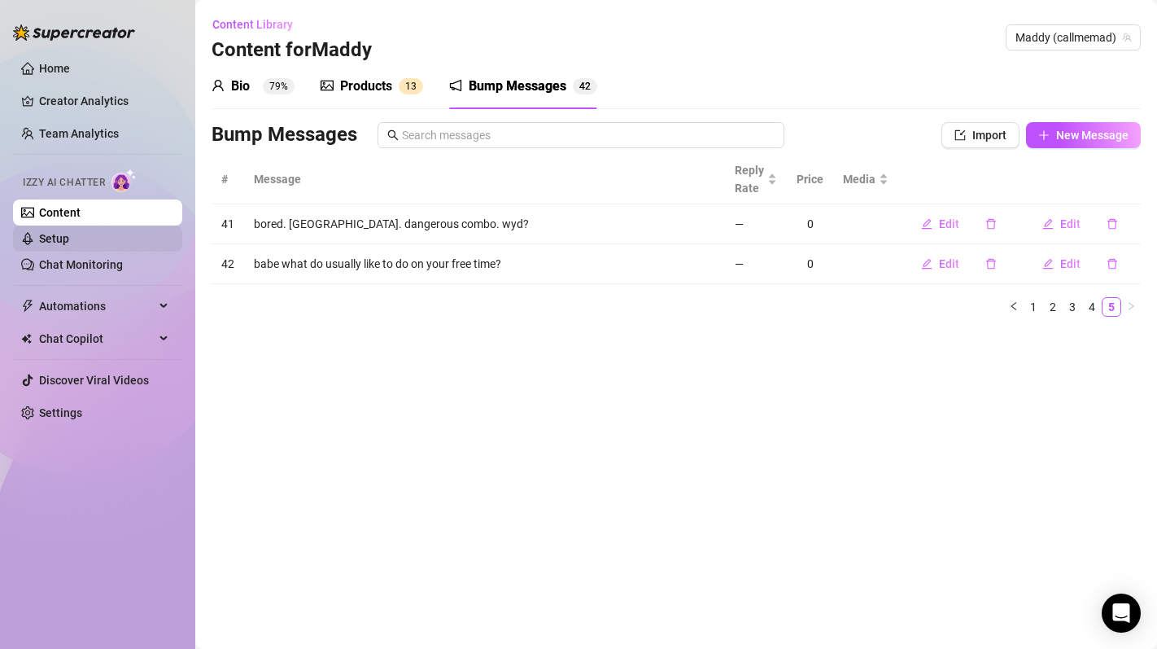
click at [69, 245] on link "Setup" at bounding box center [54, 238] width 30 height 13
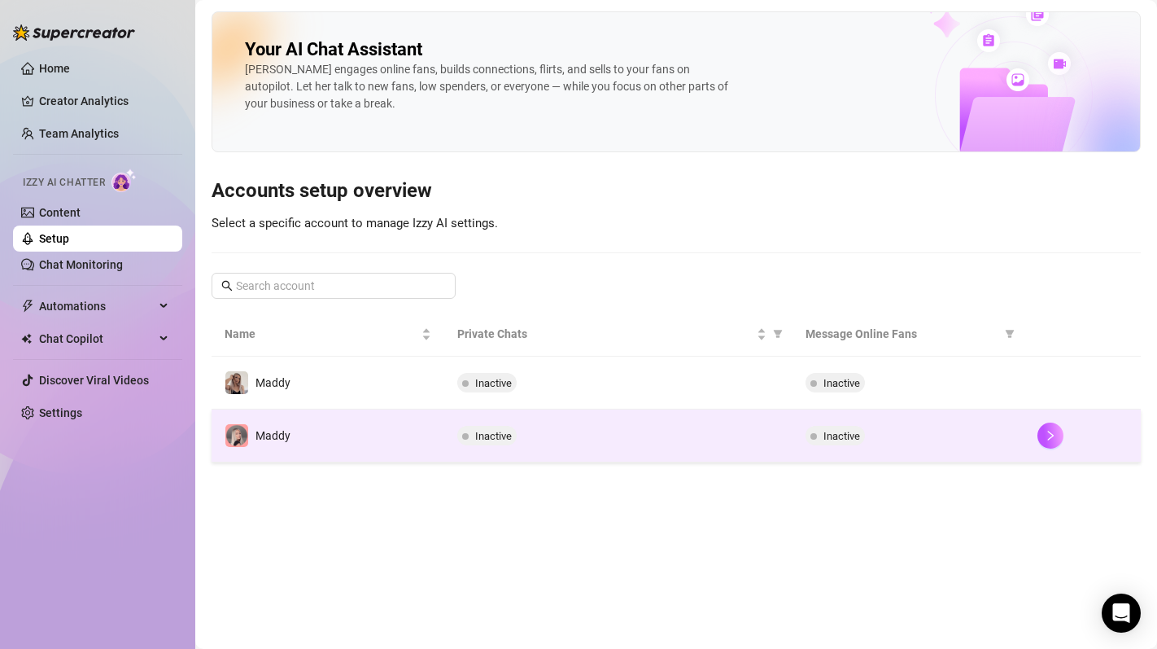
click at [345, 424] on td "Maddy" at bounding box center [328, 435] width 233 height 53
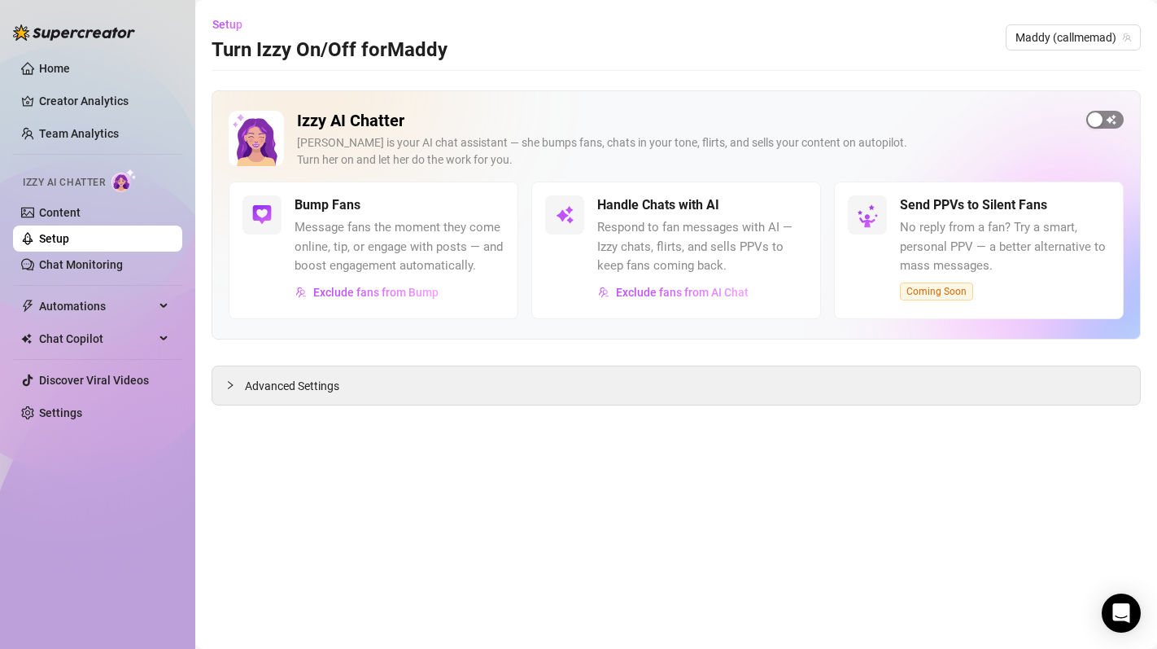
click at [1102, 118] on div "button" at bounding box center [1095, 119] width 15 height 15
click at [785, 198] on span "button" at bounding box center [790, 205] width 36 height 18
